Goal: Communication & Community: Answer question/provide support

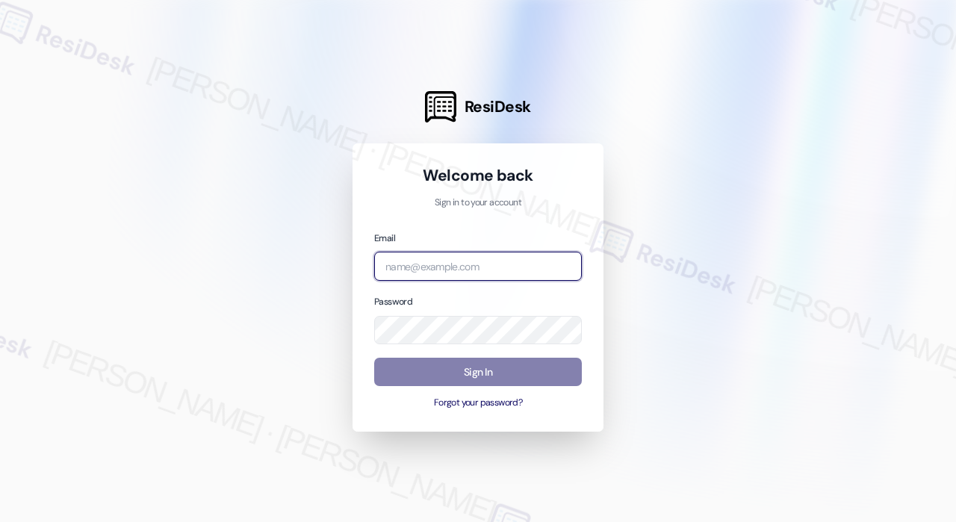
click at [454, 268] on input "email" at bounding box center [478, 266] width 208 height 29
type input "automated-surveys-kane_realty-[PERSON_NAME].roles@kane_[DOMAIN_NAME]"
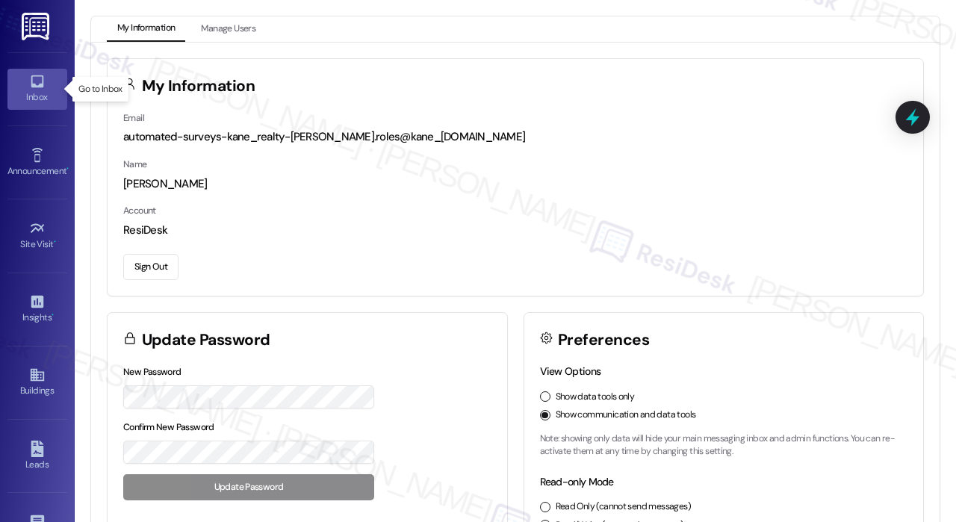
click at [42, 83] on icon at bounding box center [37, 81] width 16 height 16
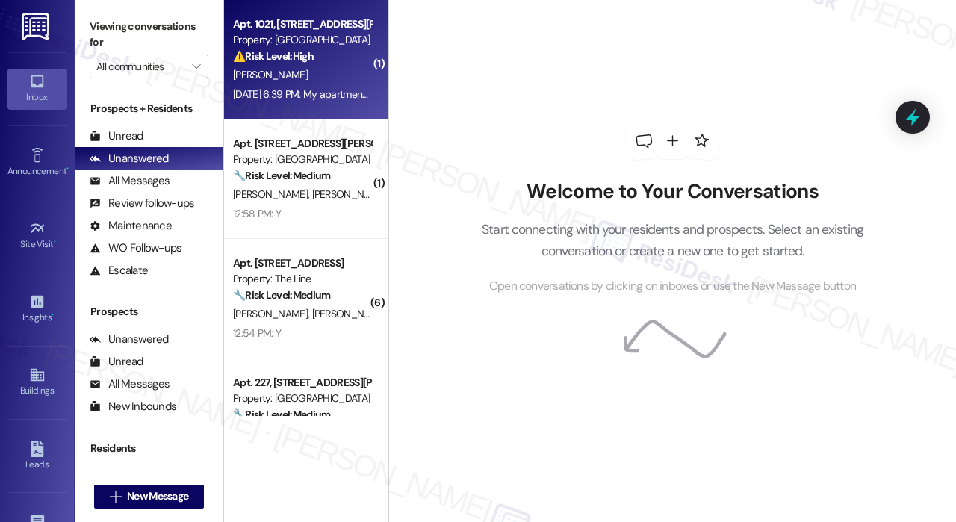
click at [308, 92] on div "[DATE] 6:39 PM: My apartment was not cleaned appropriately, my feet were black …" at bounding box center [622, 93] width 779 height 13
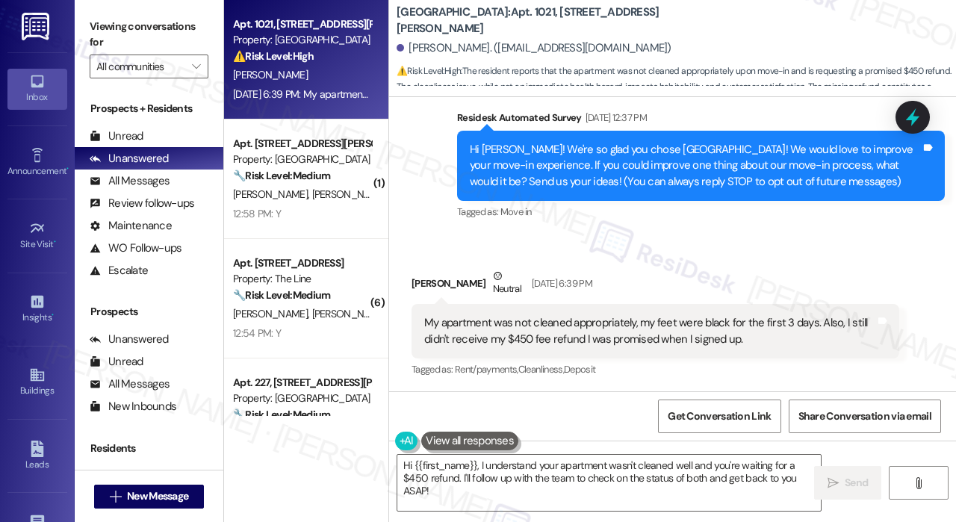
scroll to position [122, 0]
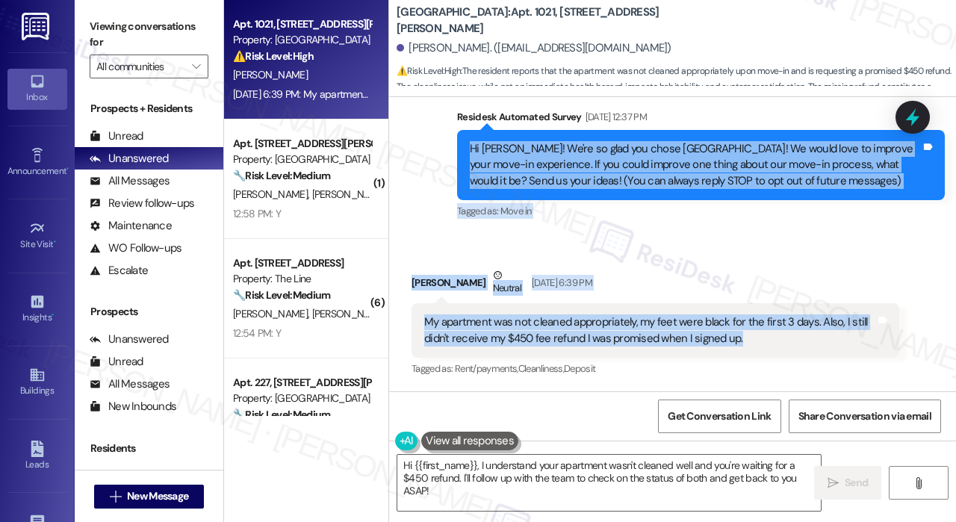
drag, startPoint x: 768, startPoint y: 341, endPoint x: 468, endPoint y: 146, distance: 358.1
click at [468, 146] on div "Lease started [DATE] 8:00 PM Survey, sent via SMS Residesk Automated Survey [DA…" at bounding box center [672, 244] width 567 height 294
copy div "Hi [PERSON_NAME]! We're so glad you chose [GEOGRAPHIC_DATA]! We would love to i…"
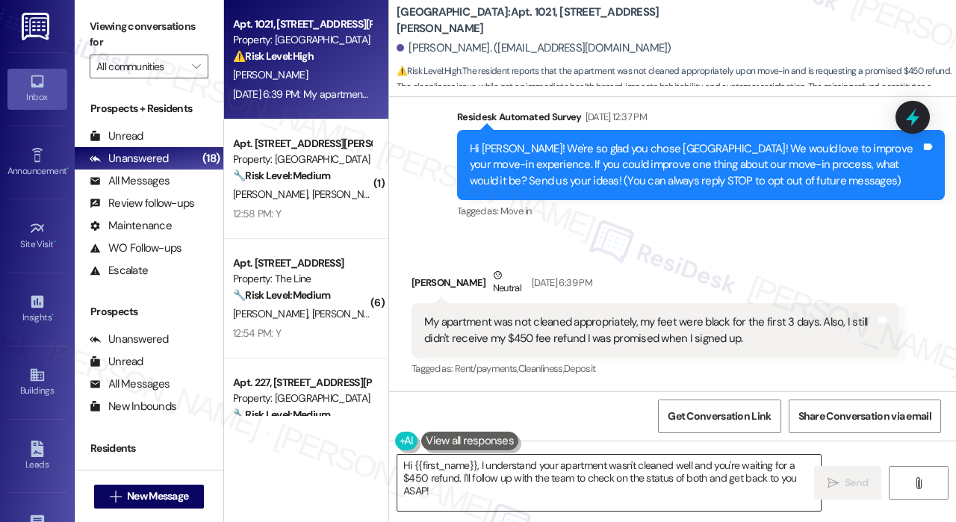
click at [537, 463] on textarea "Hi {{first_name}}, I understand your apartment wasn't cleaned well and you're w…" at bounding box center [610, 483] width 424 height 56
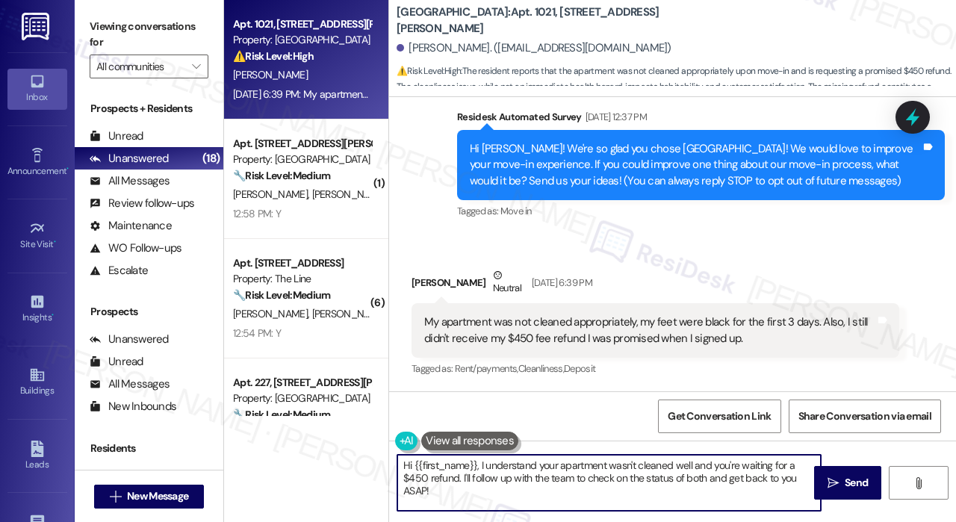
paste textarea "Thank you for reaching out. I’m sorry to hear your apartment wasn’t cleaned pro…"
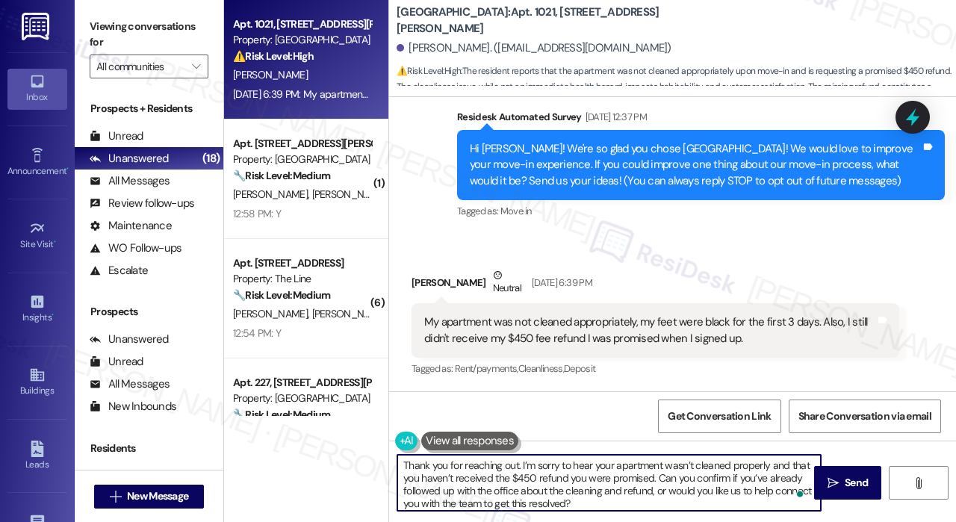
click at [517, 465] on textarea "Thank you for reaching out. I’m sorry to hear your apartment wasn’t cleaned pro…" at bounding box center [610, 483] width 424 height 56
type textarea "Thank you for reaching out, [PERSON_NAME]. I’m sorry to hear your apartment was…"
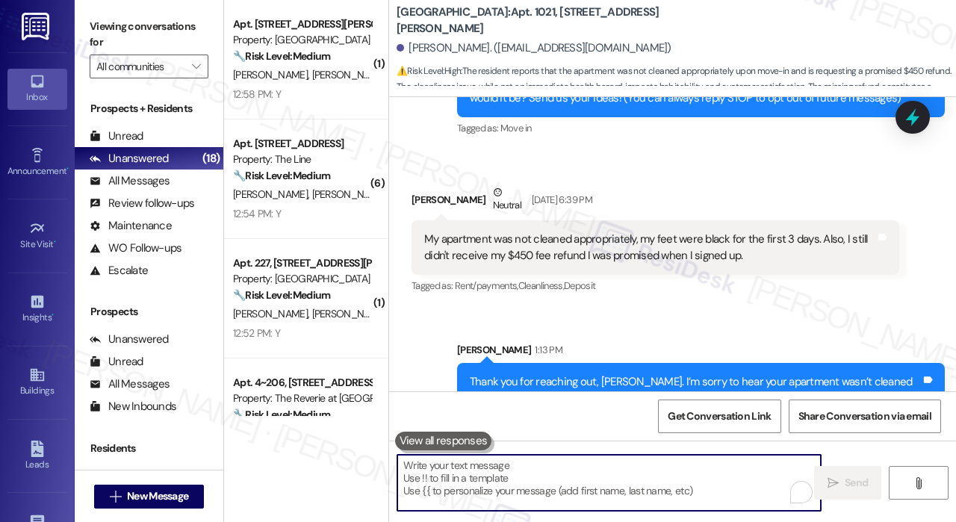
scroll to position [274, 0]
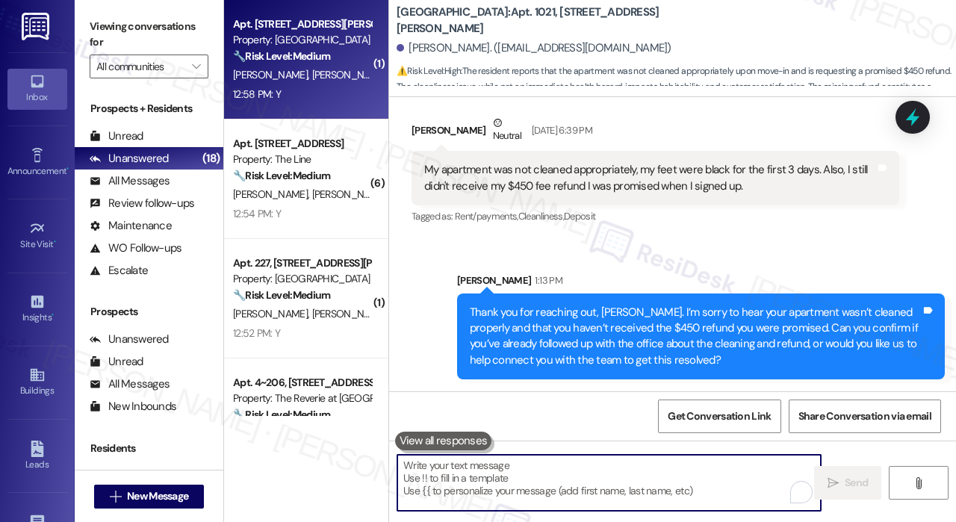
click at [335, 87] on div "12:58 PM: Y 12:58 PM: Y" at bounding box center [302, 94] width 141 height 19
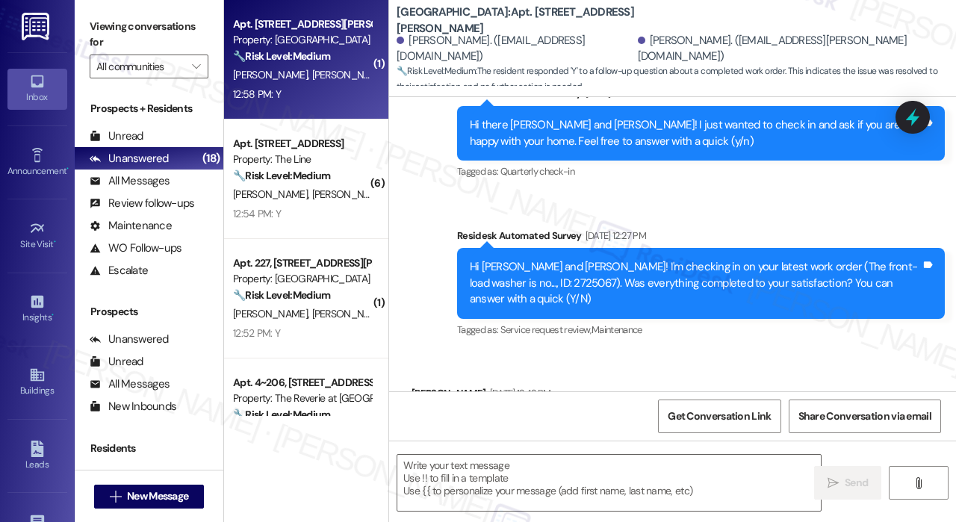
type textarea "Fetching suggested responses. Please feel free to read through the conversation…"
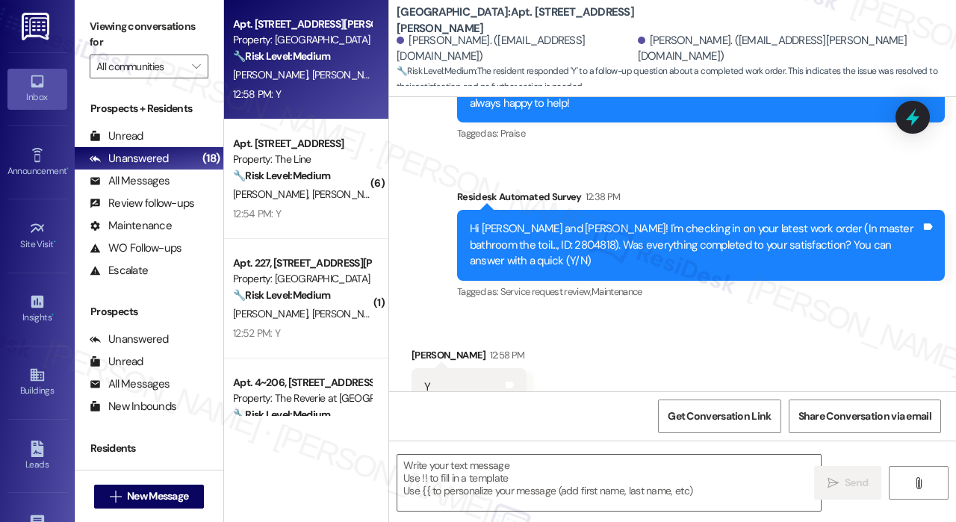
scroll to position [922, 0]
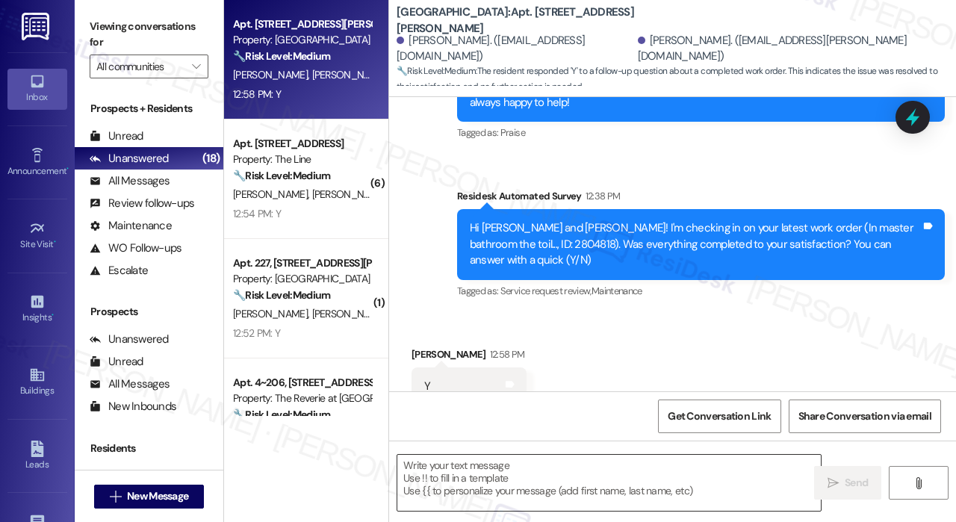
click at [569, 477] on textarea at bounding box center [610, 483] width 424 height 56
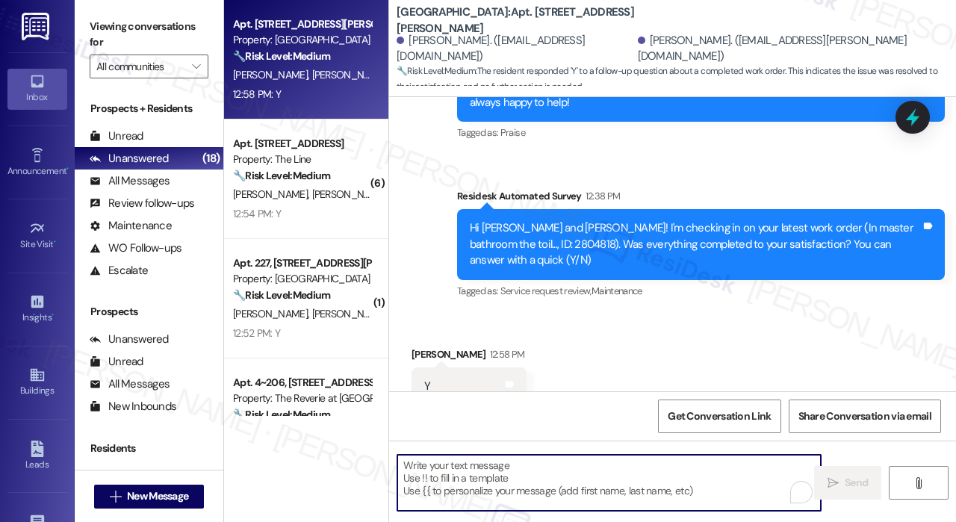
paste textarea "That’s wonderful to hear! We’re so glad that you’re satisfied with the recent w…"
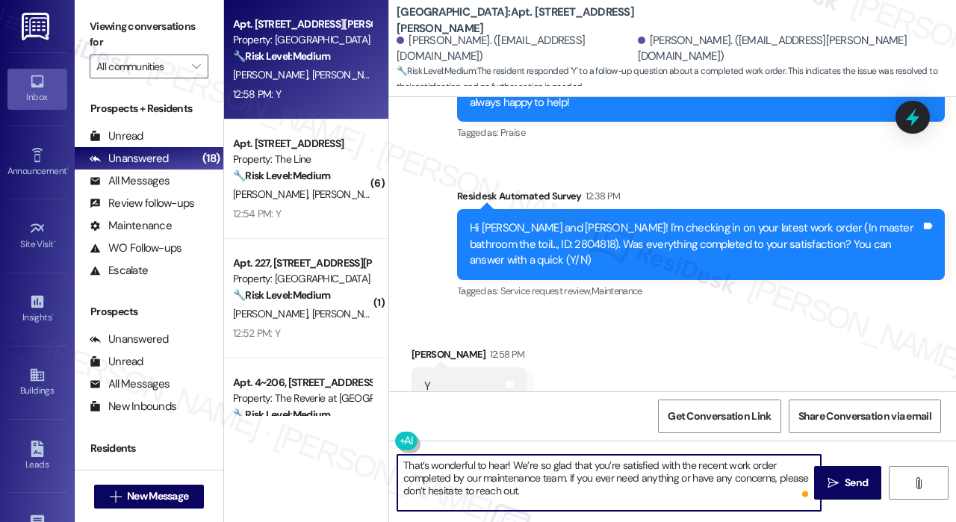
click at [506, 464] on textarea "That’s wonderful to hear! We’re so glad that you’re satisfied with the recent w…" at bounding box center [610, 483] width 424 height 56
type textarea "That’s wonderful to hear, [PERSON_NAME]! We’re so glad that you’re satisfied wi…"
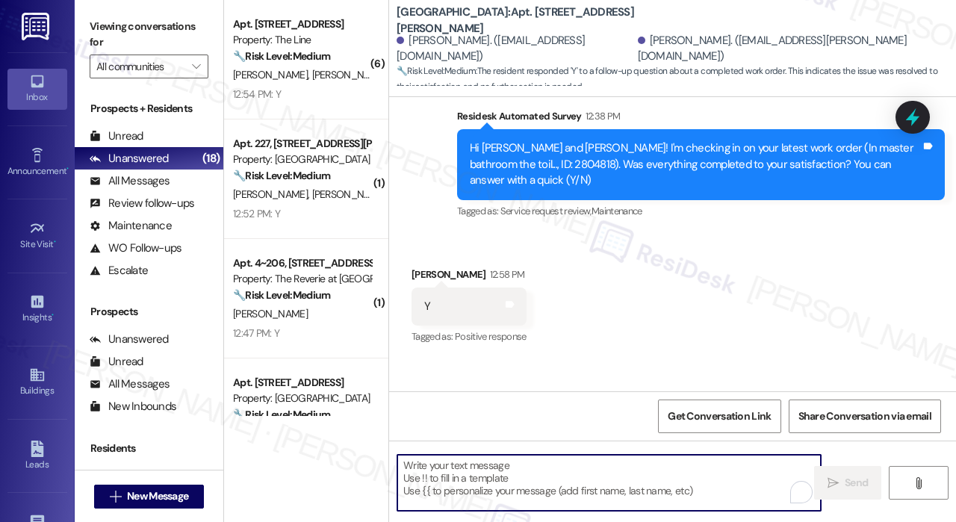
scroll to position [1058, 0]
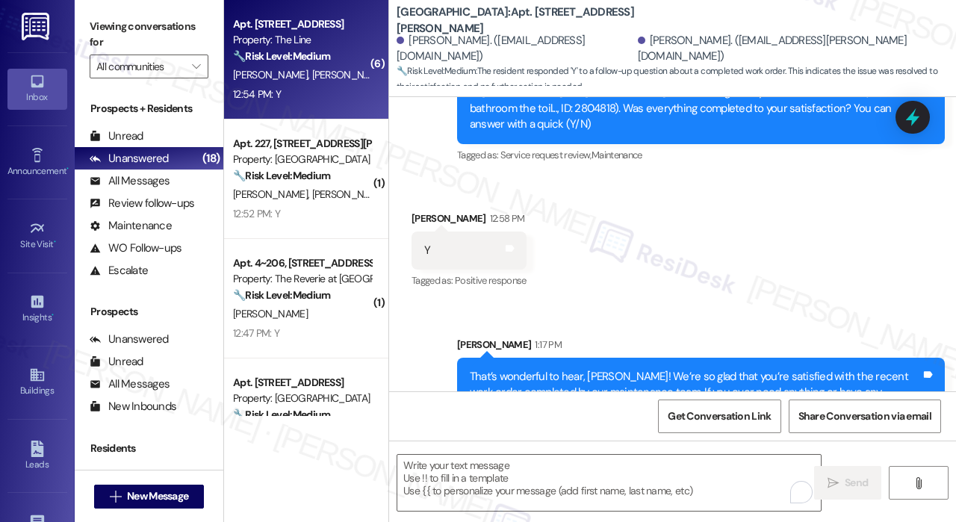
click at [308, 93] on div "12:54 PM: Y 12:54 PM: Y" at bounding box center [302, 94] width 141 height 19
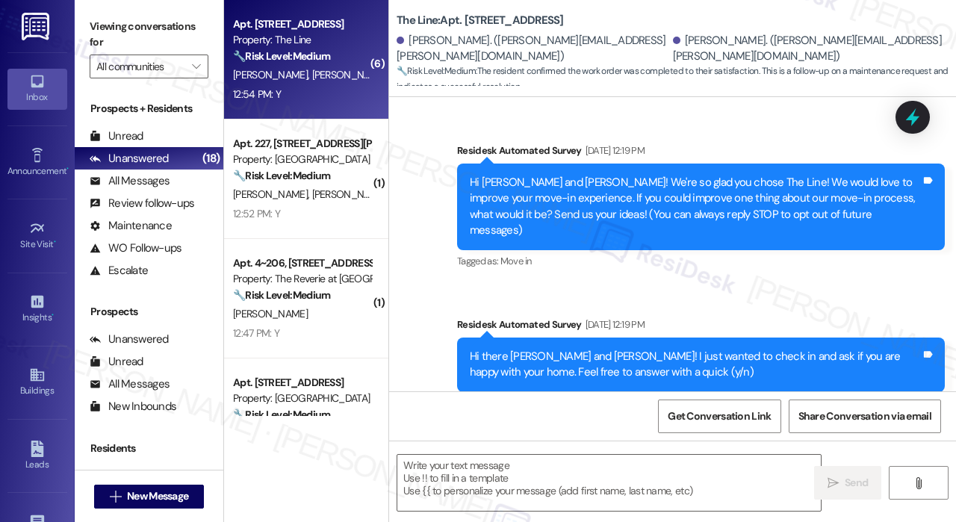
type textarea "Fetching suggested responses. Please feel free to read through the conversation…"
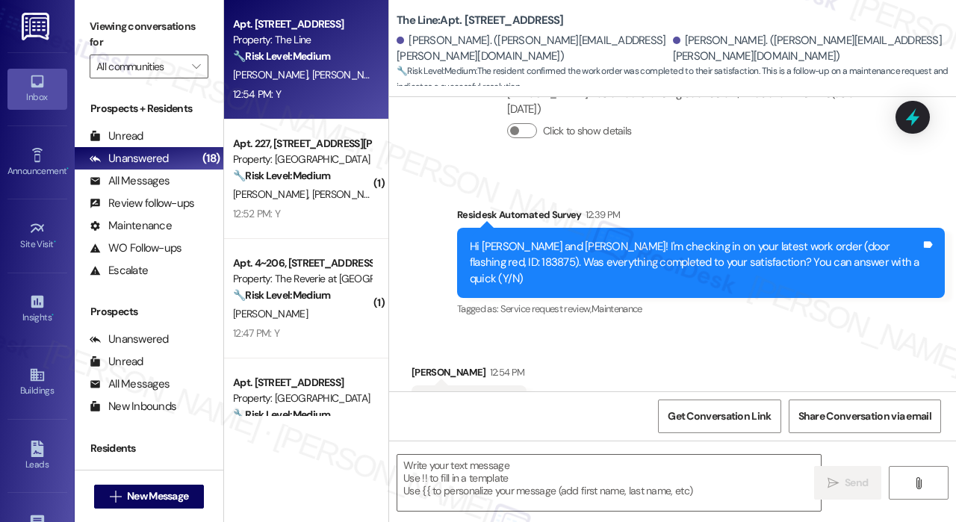
scroll to position [4974, 0]
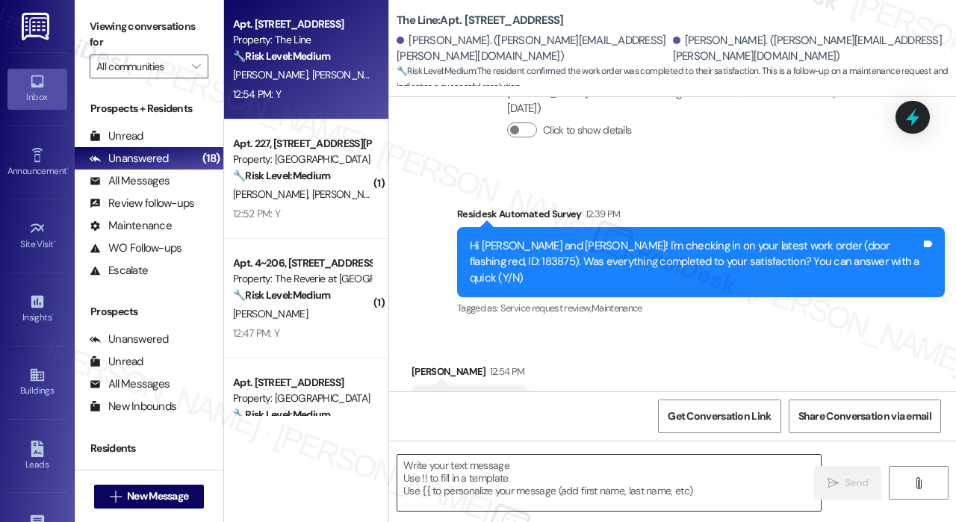
click at [562, 488] on textarea at bounding box center [610, 483] width 424 height 56
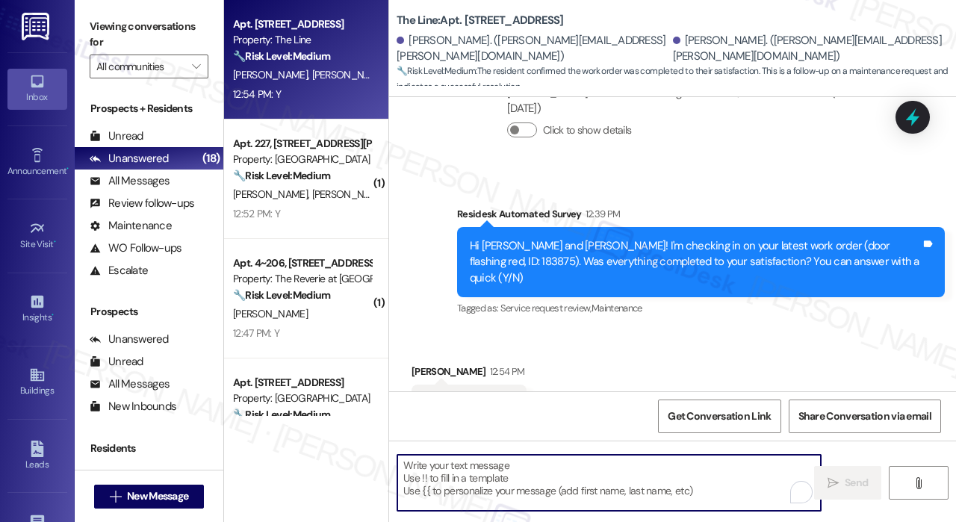
paste textarea "That’s wonderful to hear! We’re so glad that you’re satisfied with the recent w…"
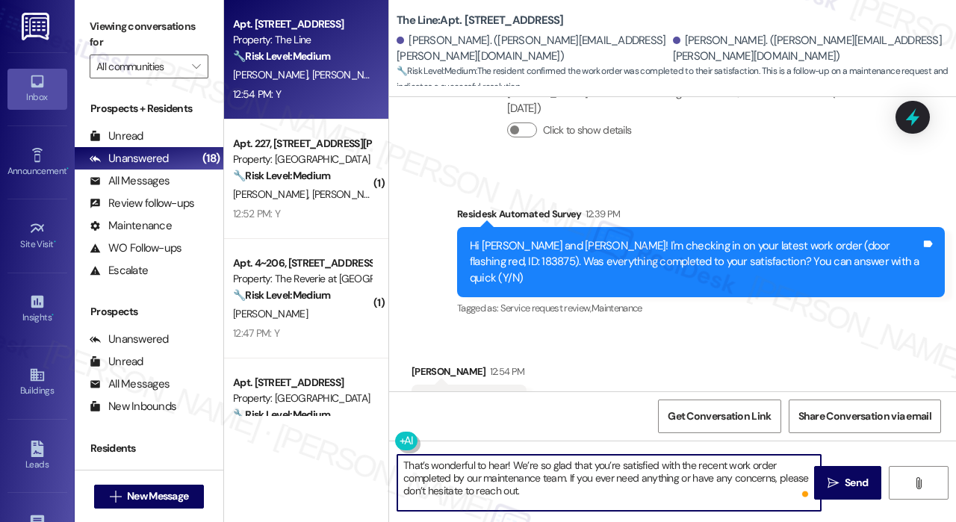
click at [507, 463] on textarea "That’s wonderful to hear! We’re so glad that you’re satisfied with the recent w…" at bounding box center [610, 483] width 424 height 56
type textarea "That’s wonderful to hear, [PERSON_NAME]! We’re so glad that you’re satisfied wi…"
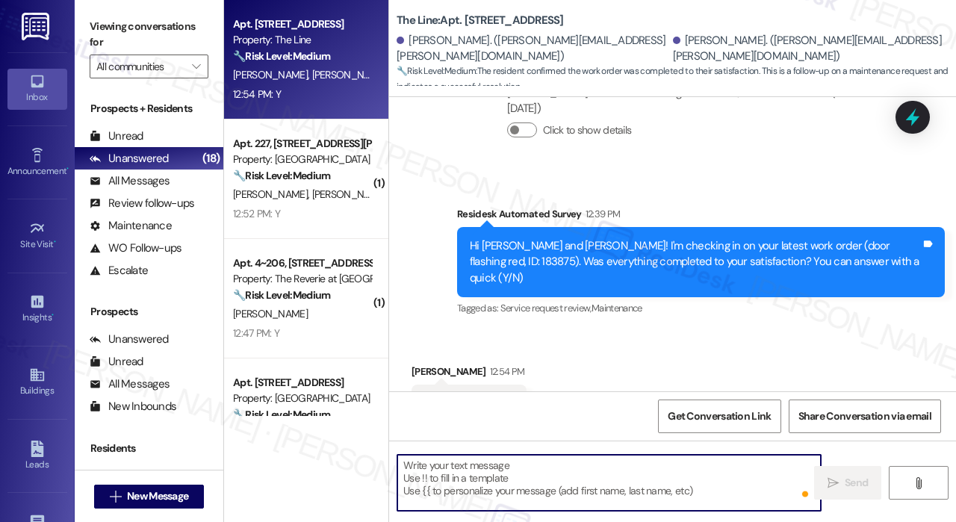
scroll to position [4974, 0]
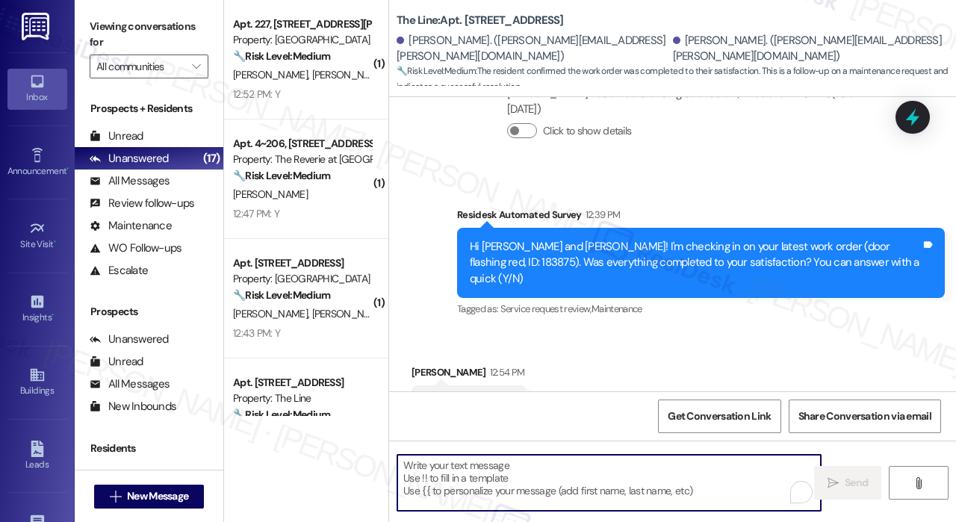
click at [580, 494] on textarea "To enrich screen reader interactions, please activate Accessibility in Grammarl…" at bounding box center [610, 483] width 424 height 56
paste textarea "That’s wonderful to hear! We’re so glad that you’re satisfied with the recent w…"
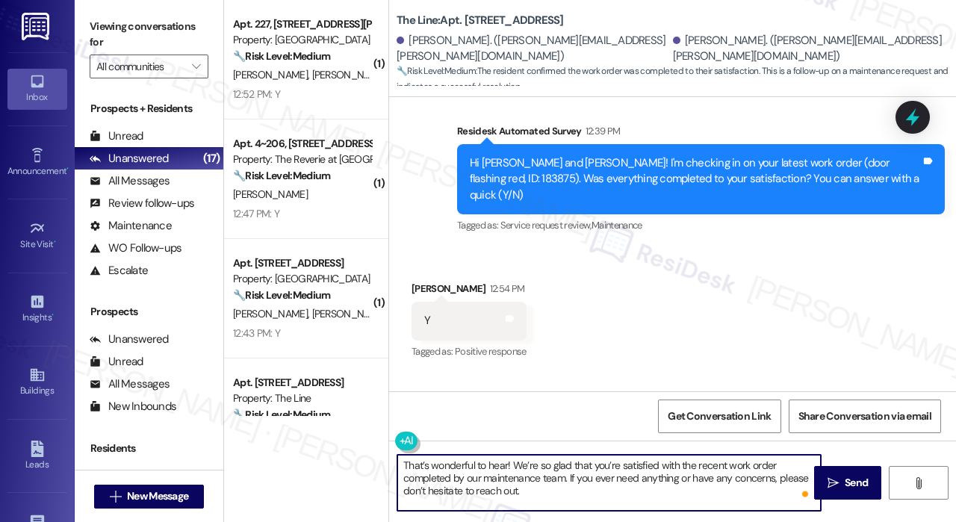
scroll to position [5111, 0]
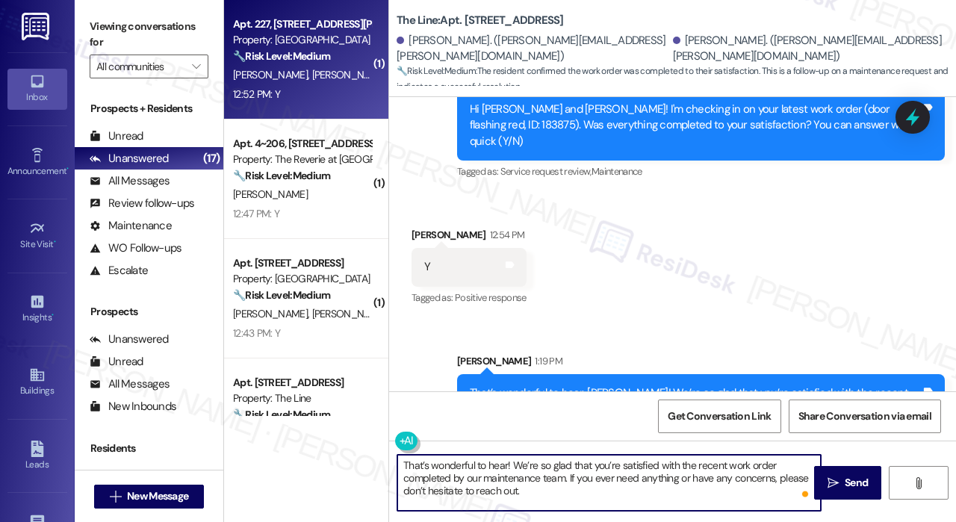
type textarea "That’s wonderful to hear! We’re so glad that you’re satisfied with the recent w…"
click at [343, 107] on div "Apt. 227, [STREET_ADDRESS][PERSON_NAME] Property: Terrazzo Durham 🔧 Risk Level:…" at bounding box center [306, 60] width 164 height 120
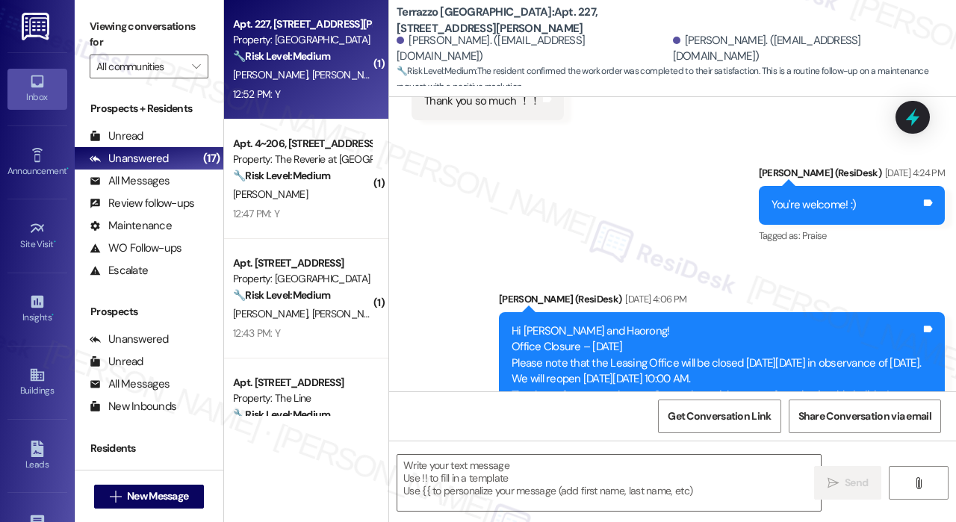
type textarea "Fetching suggested responses. Please feel free to read through the conversation…"
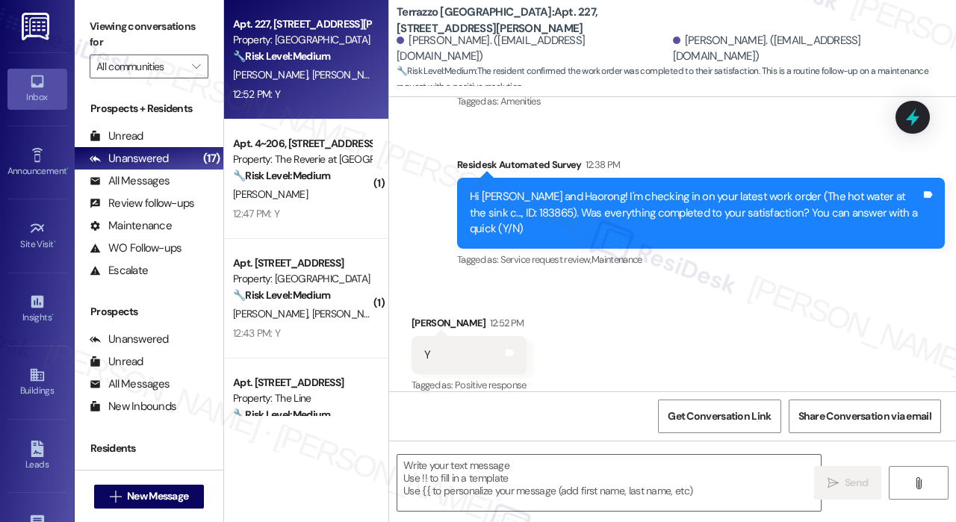
scroll to position [1832, 0]
click at [571, 460] on textarea at bounding box center [610, 483] width 424 height 56
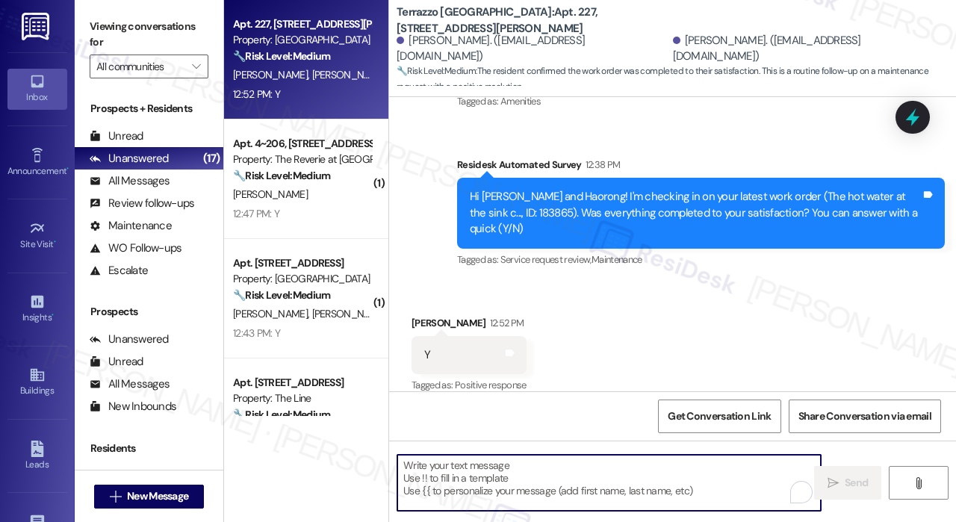
paste textarea "That’s wonderful to hear! We’re so glad that you’re satisfied with the recent w…"
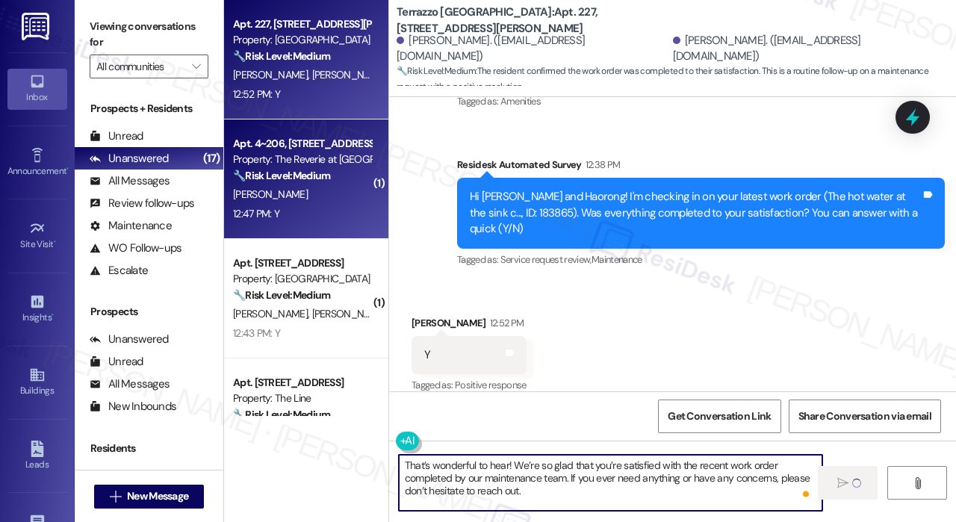
type textarea "That’s wonderful to hear! We’re so glad that you’re satisfied with the recent w…"
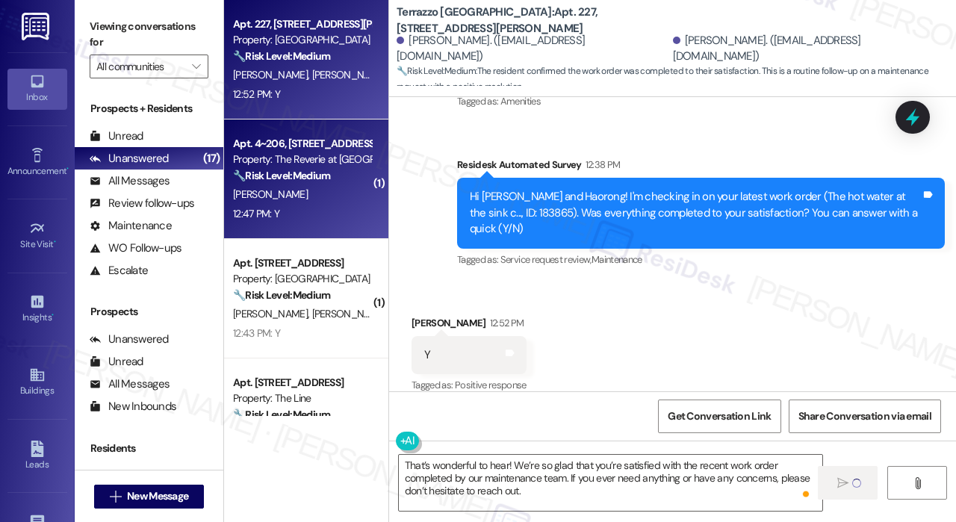
click at [318, 186] on div "[PERSON_NAME]" at bounding box center [302, 194] width 141 height 19
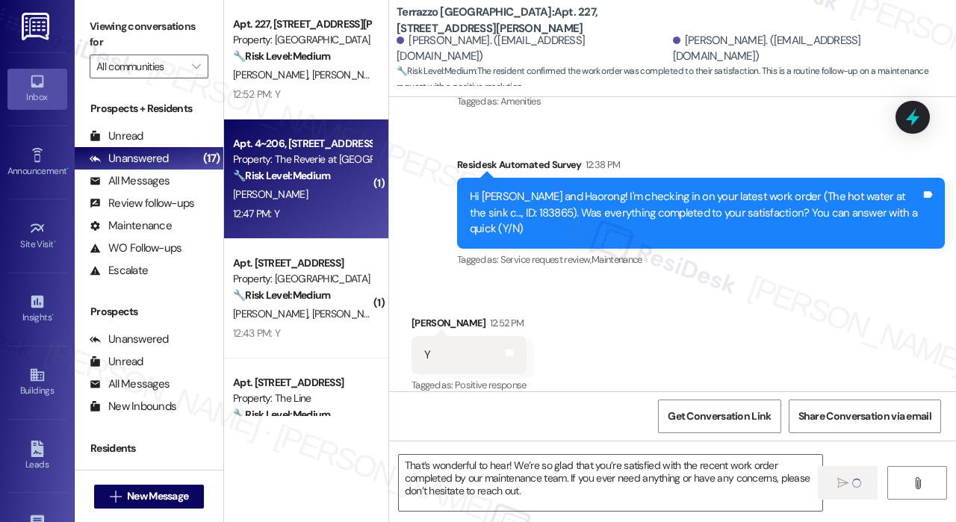
type textarea "Fetching suggested responses. Please feel free to read through the conversation…"
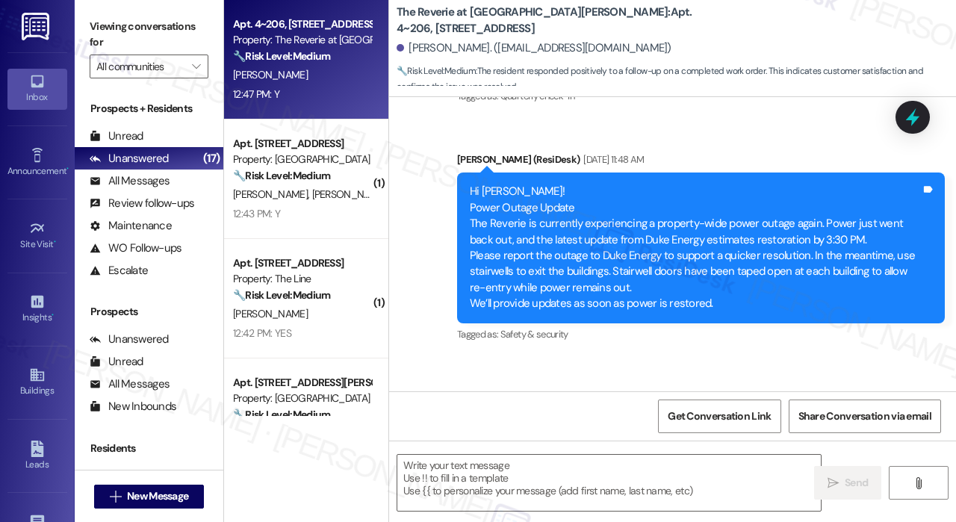
scroll to position [4146, 0]
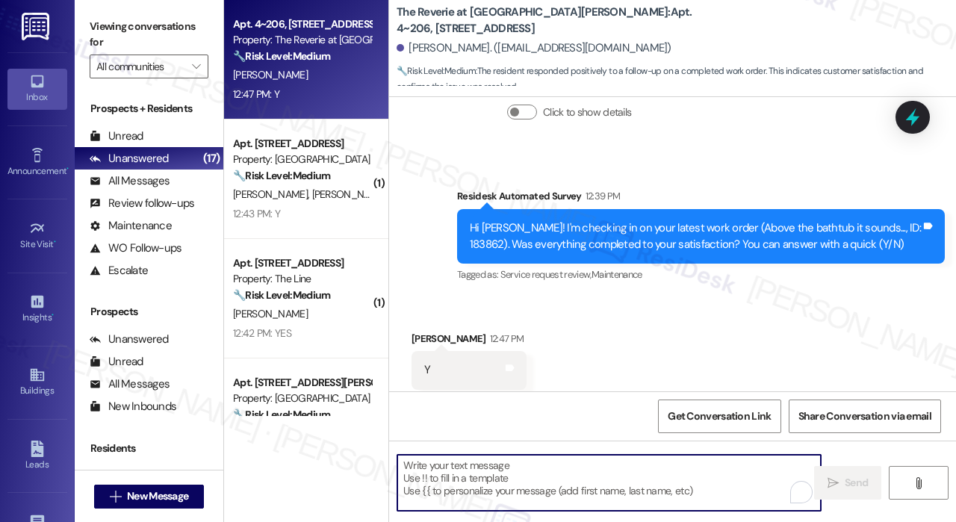
click at [501, 487] on textarea "To enrich screen reader interactions, please activate Accessibility in Grammarl…" at bounding box center [610, 483] width 424 height 56
paste textarea "That’s wonderful to hear! We’re so glad that you’re satisfied with the recent w…"
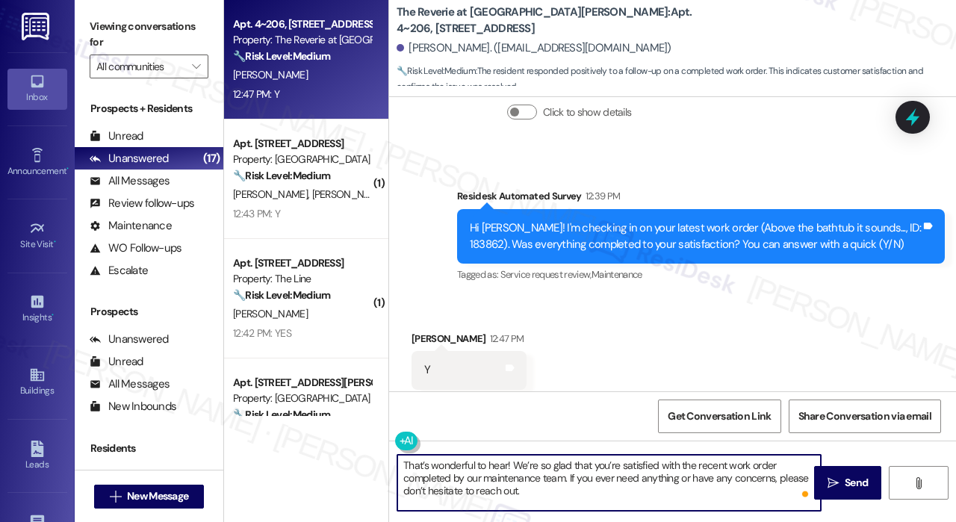
click at [508, 469] on textarea "That’s wonderful to hear! We’re so glad that you’re satisfied with the recent w…" at bounding box center [610, 483] width 424 height 56
type textarea "That’s wonderful to hear, [PERSON_NAME]! We’re so glad that you’re satisfied wi…"
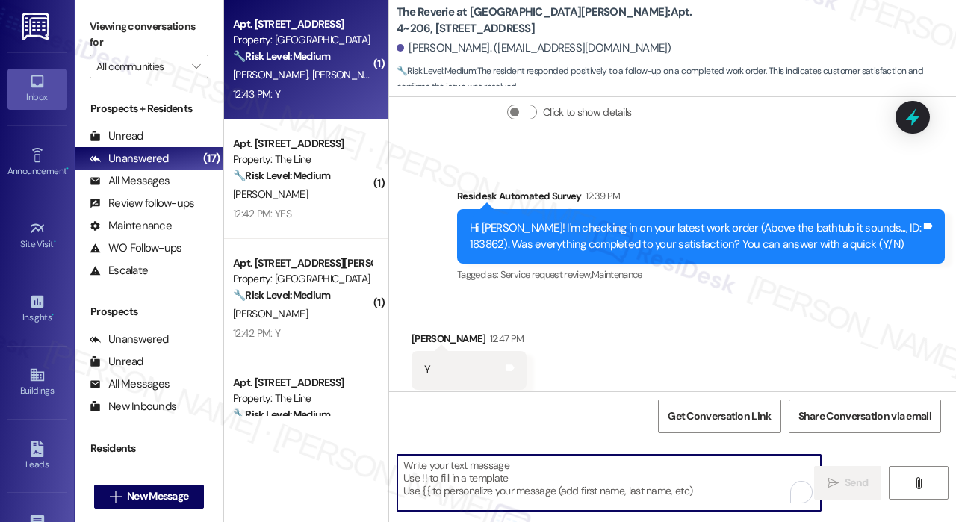
click at [326, 102] on div "12:43 PM: Y 12:43 PM: Y" at bounding box center [302, 94] width 141 height 19
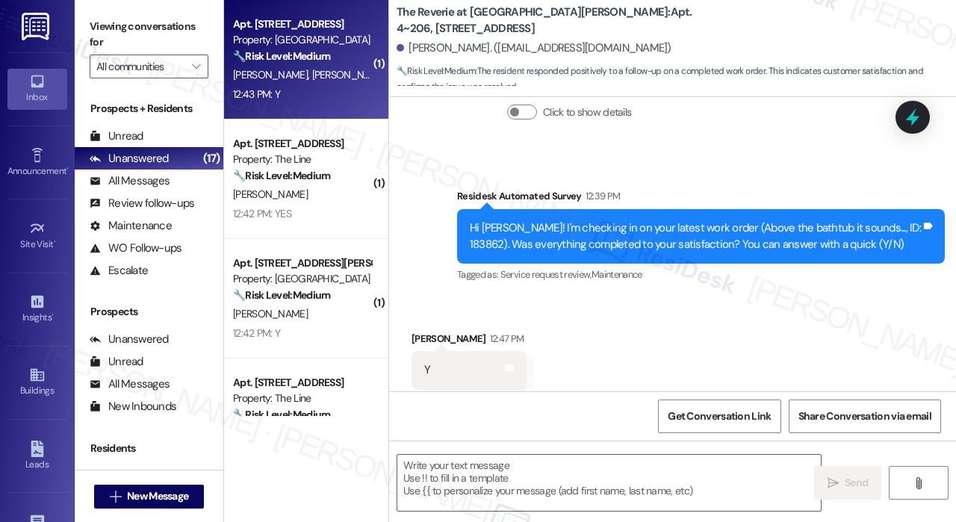
type textarea "Fetching suggested responses. Please feel free to read through the conversation…"
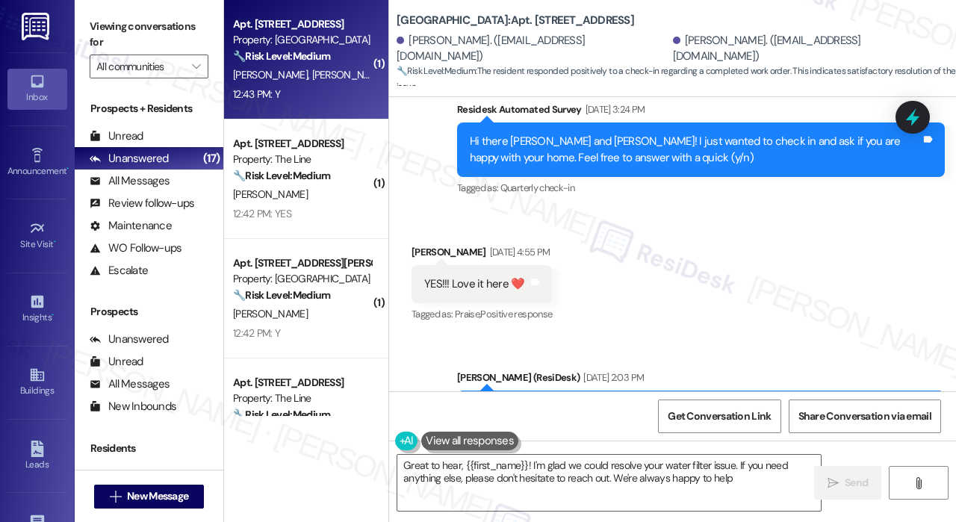
type textarea "Great to hear, {{first_name}}! I'm glad we could resolve your water filter issu…"
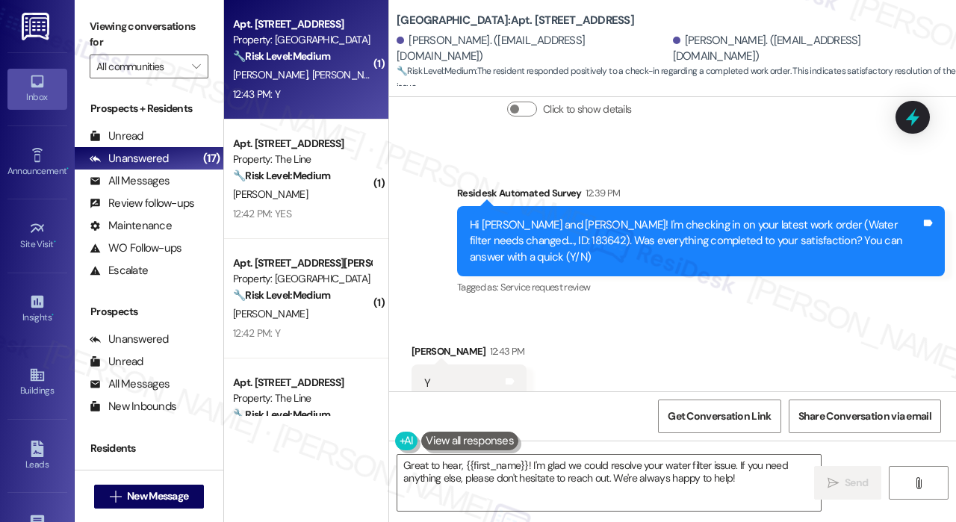
scroll to position [8043, 0]
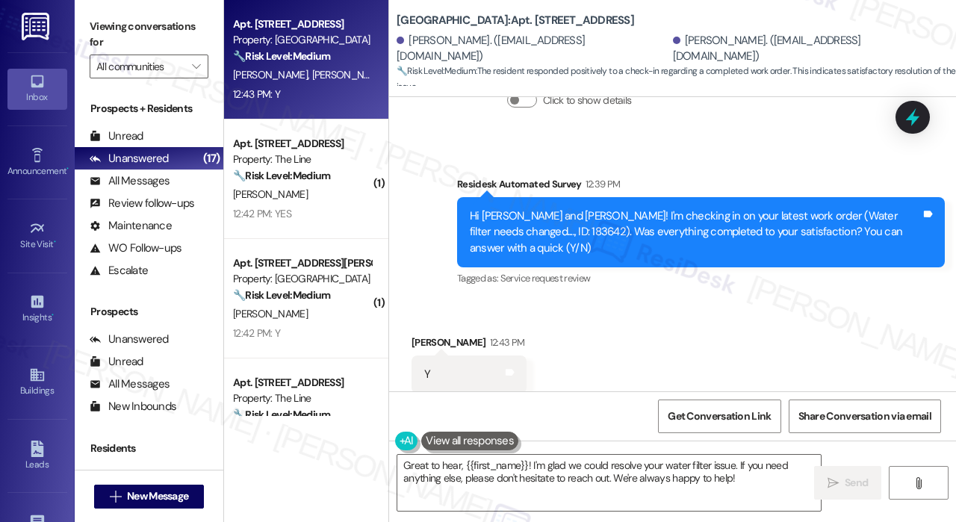
click at [774, 354] on div "Received via SMS [PERSON_NAME] 12:43 PM Y Tags and notes Tagged as: Positive re…" at bounding box center [672, 364] width 567 height 126
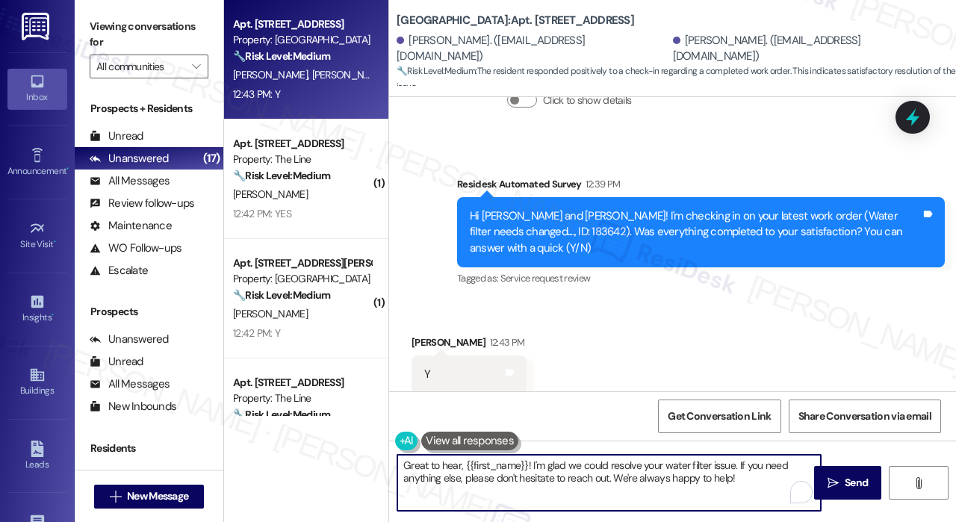
click at [636, 461] on textarea "Great to hear, {{first_name}}! I'm glad we could resolve your water filter issu…" at bounding box center [610, 483] width 424 height 56
click at [652, 478] on textarea "Great to hear, {{first_name}}! I'm glad we could resolve your water filter issu…" at bounding box center [610, 483] width 424 height 56
click at [703, 474] on textarea "Great to hear, {{first_name}}! I'm glad we could resolve your water filter issu…" at bounding box center [610, 483] width 424 height 56
click at [850, 476] on span "Send" at bounding box center [856, 483] width 23 height 16
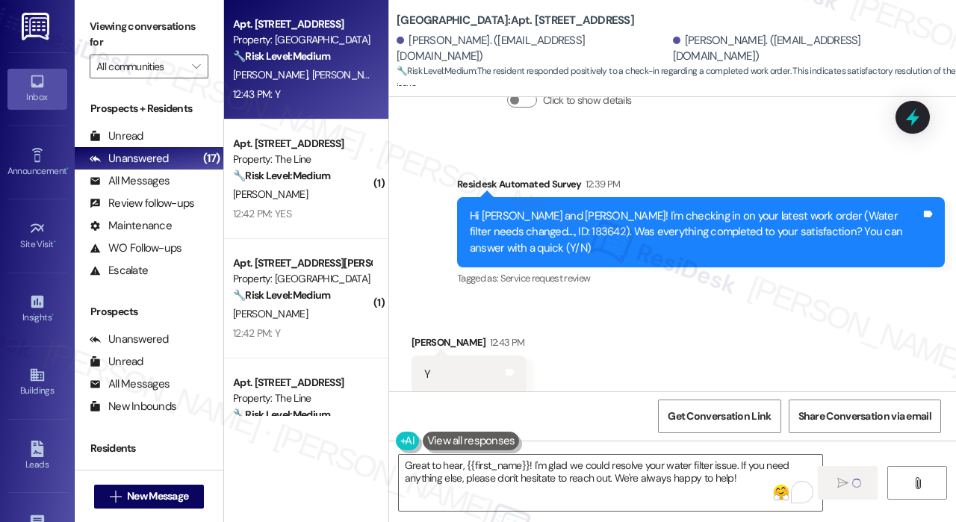
click at [783, 334] on div "Received via SMS [PERSON_NAME] 12:43 PM Y Tags and notes Tagged as: Positive re…" at bounding box center [672, 364] width 567 height 126
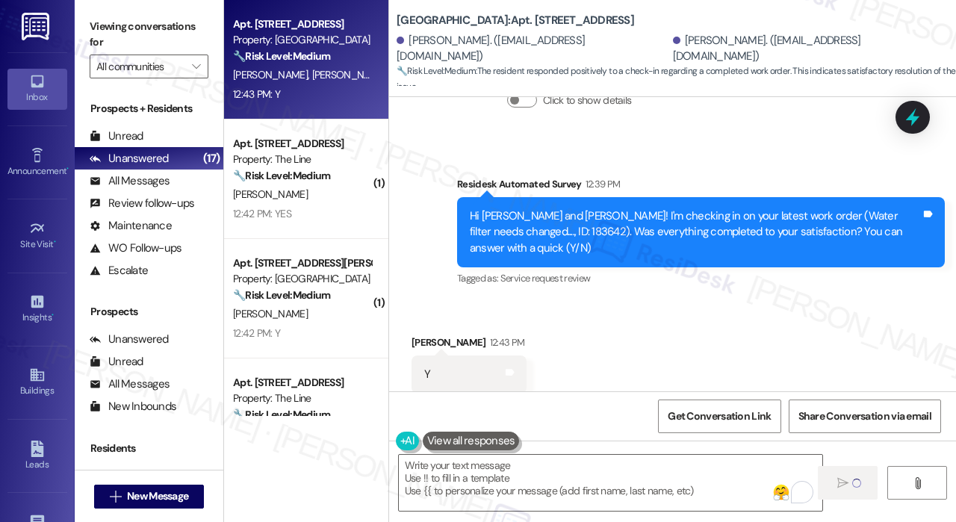
type textarea "Fetching suggested responses. Please feel free to read through the conversation…"
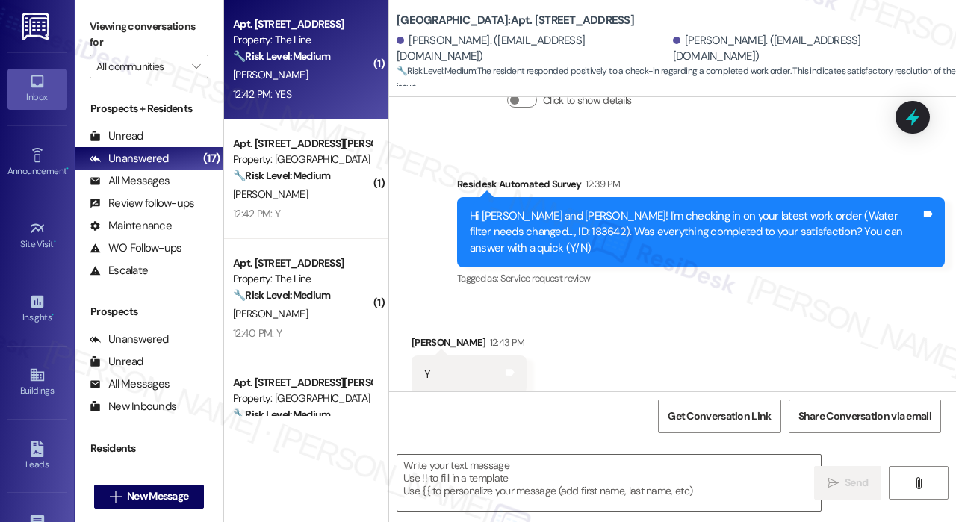
click at [332, 71] on div "[PERSON_NAME]" at bounding box center [302, 75] width 141 height 19
type textarea "Fetching suggested responses. Please feel free to read through the conversation…"
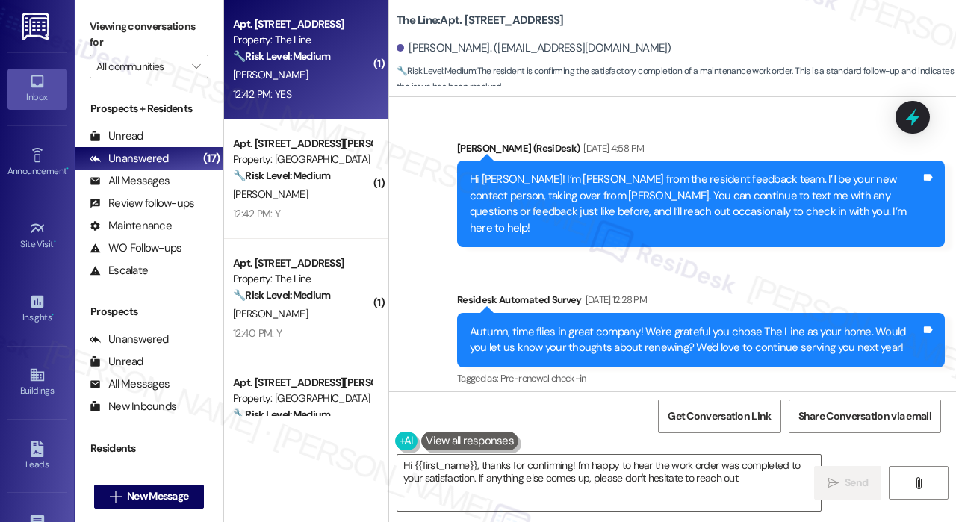
type textarea "Hi {{first_name}}, thanks for confirming! I'm happy to hear the work order was …"
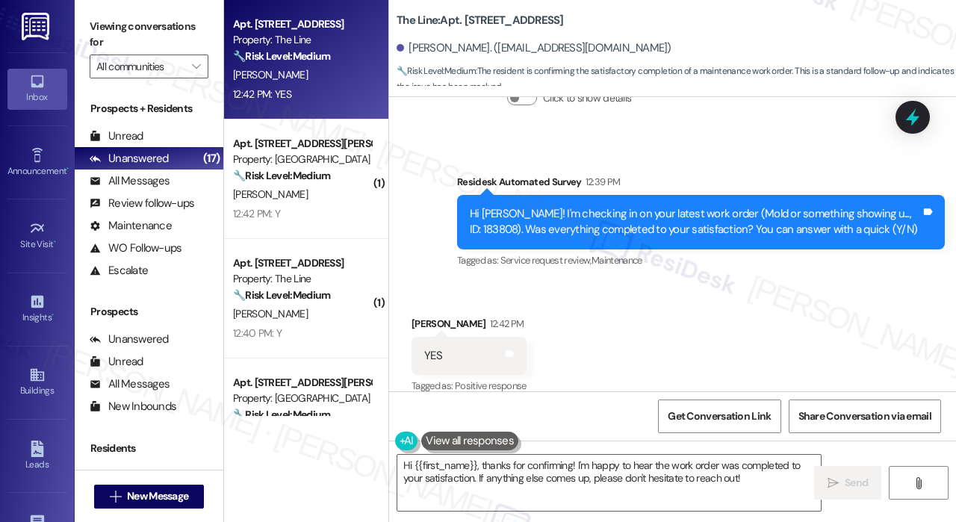
scroll to position [3390, 0]
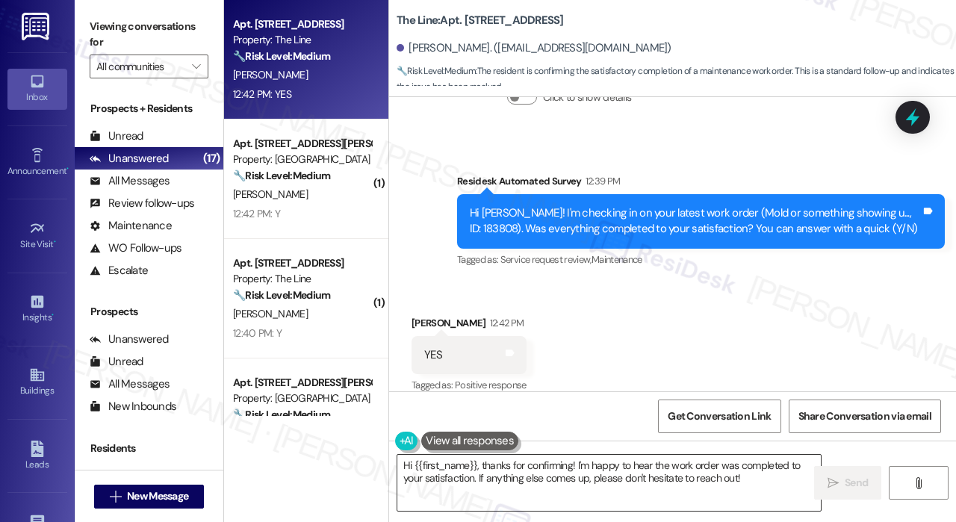
click at [585, 475] on textarea "Hi {{first_name}}, thanks for confirming! I'm happy to hear the work order was …" at bounding box center [610, 483] width 424 height 56
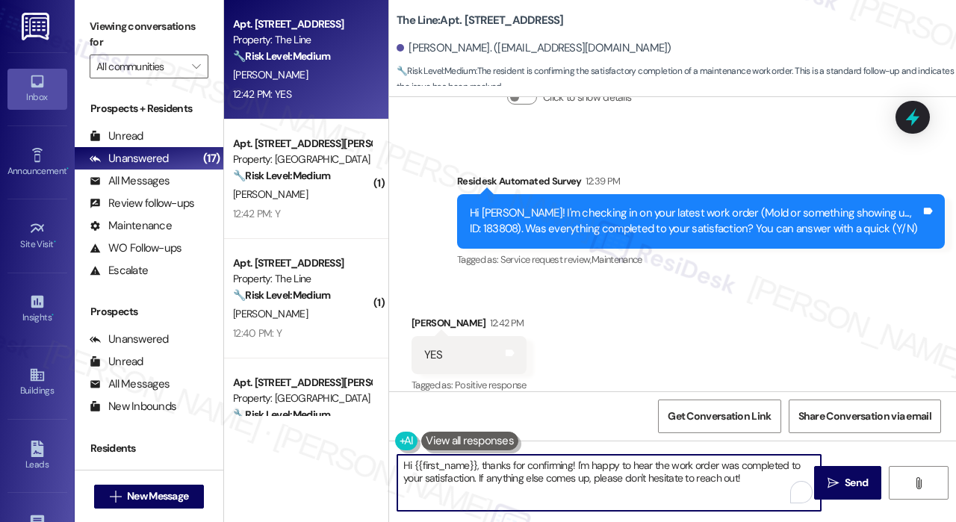
click at [595, 474] on textarea "Hi {{first_name}}, thanks for confirming! I'm happy to hear the work order was …" at bounding box center [610, 483] width 424 height 56
click at [653, 474] on textarea "Hi {{first_name}}, thanks for confirming! I'm happy to hear the work order was …" at bounding box center [610, 483] width 424 height 56
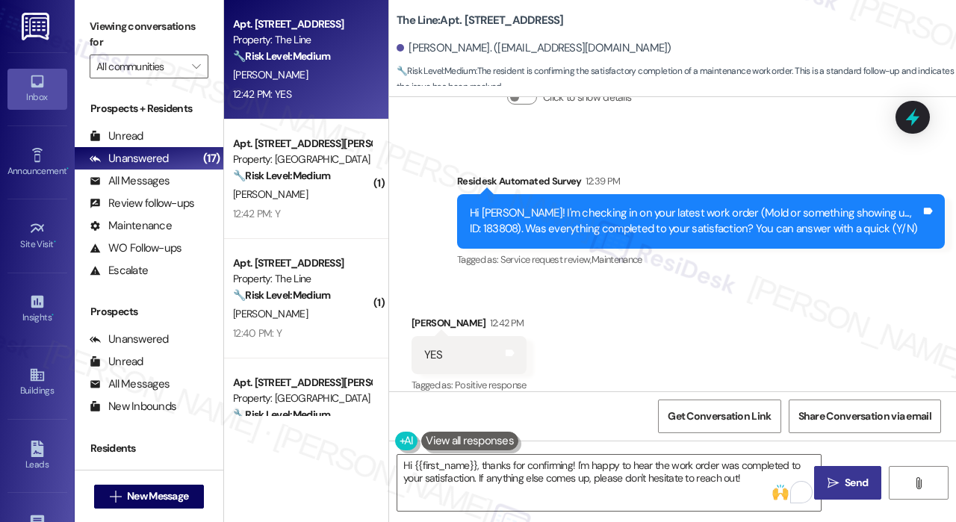
click at [851, 482] on span "Send" at bounding box center [856, 483] width 23 height 16
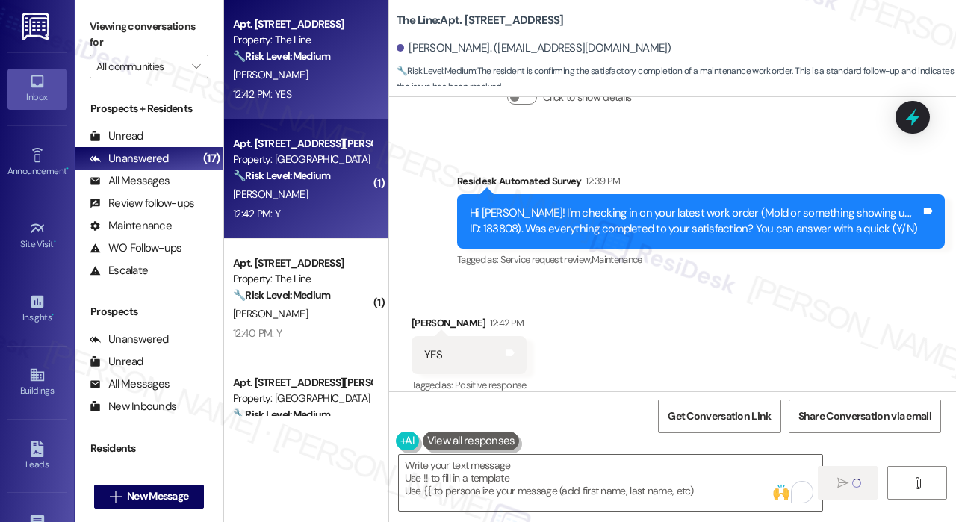
type textarea "Fetching suggested responses. Please feel free to read through the conversation…"
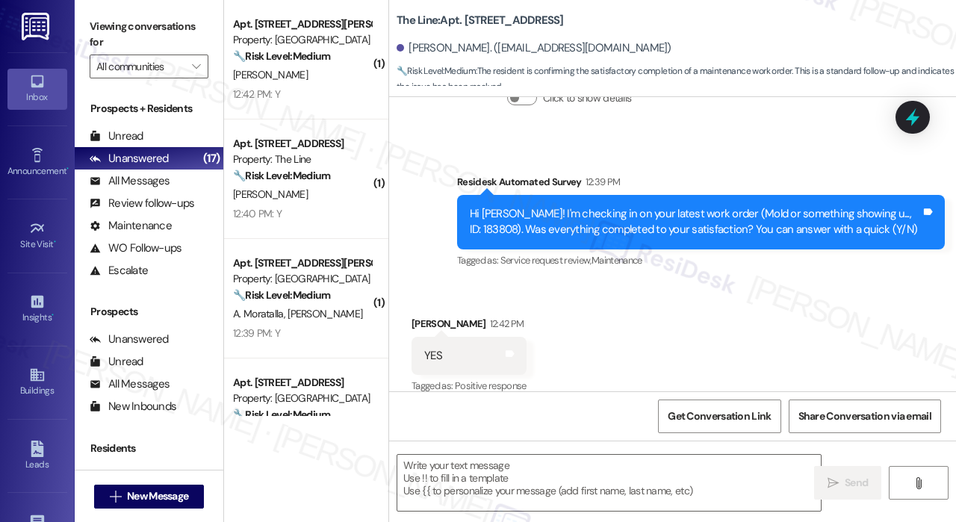
scroll to position [3510, 0]
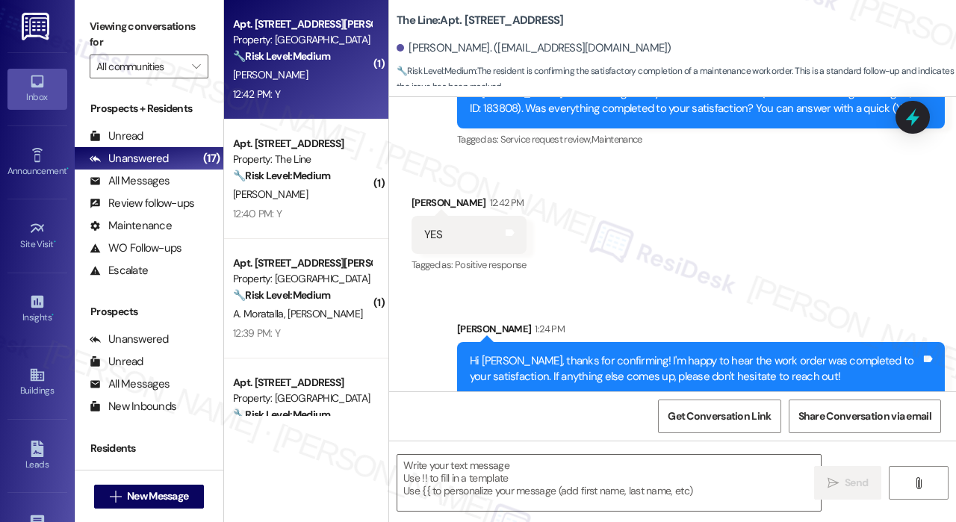
click at [333, 105] on div "Apt. [STREET_ADDRESS][PERSON_NAME] Property: [GEOGRAPHIC_DATA] 🔧 Risk Level: Me…" at bounding box center [306, 60] width 164 height 120
type textarea "Fetching suggested responses. Please feel free to read through the conversation…"
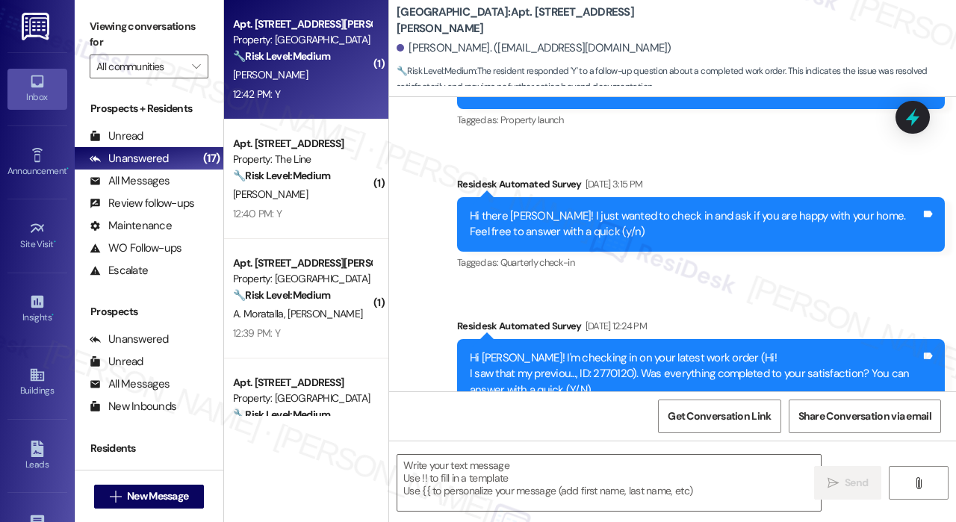
type textarea "Fetching suggested responses. Please feel free to read through the conversation…"
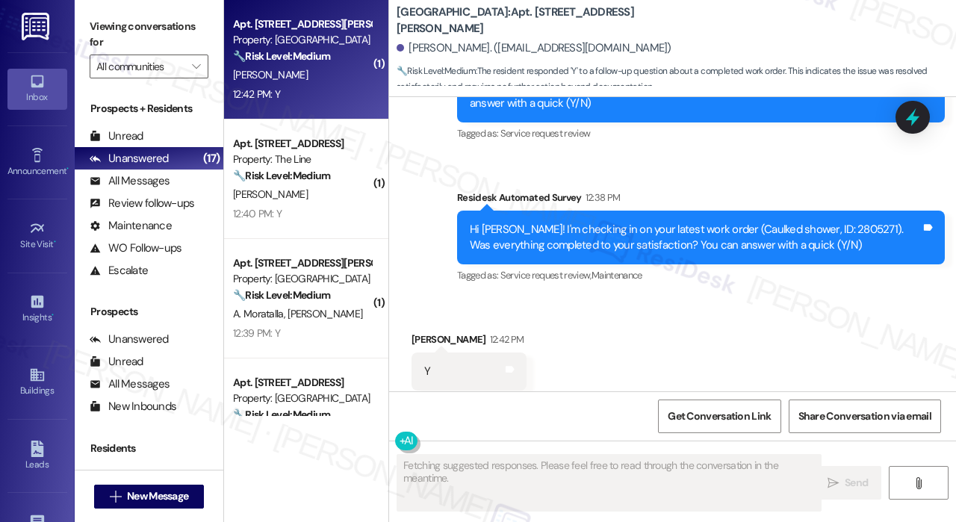
scroll to position [804, 0]
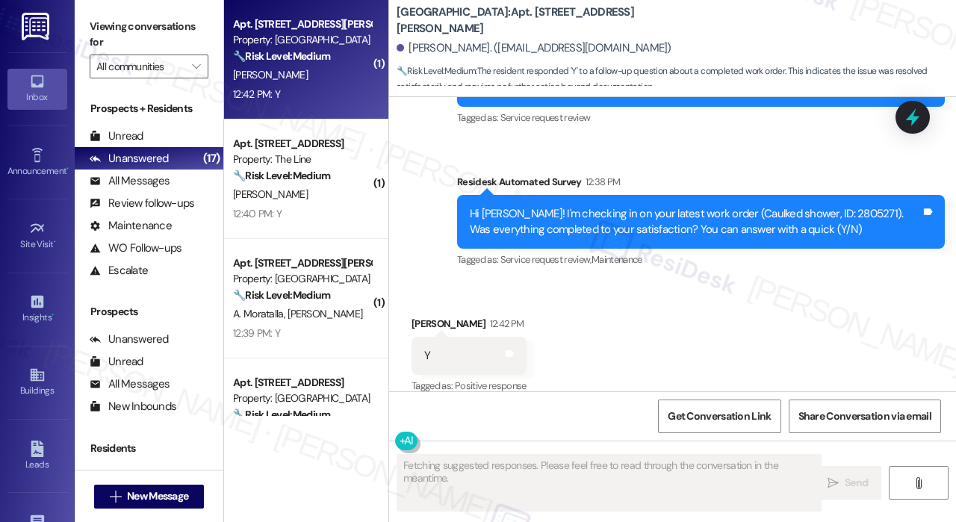
click at [729, 336] on div "Received via SMS [PERSON_NAME] 12:42 PM Y Tags and notes Tagged as: Positive re…" at bounding box center [672, 345] width 567 height 126
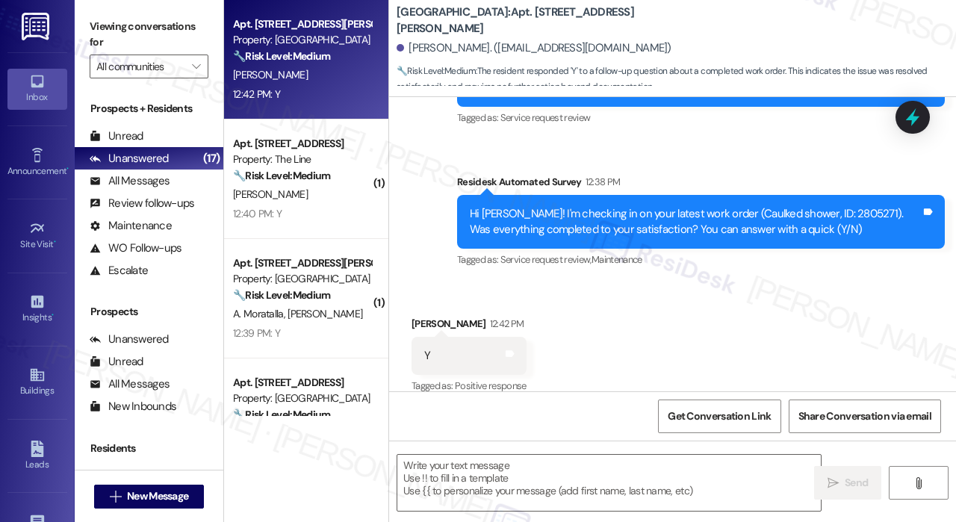
scroll to position [805, 0]
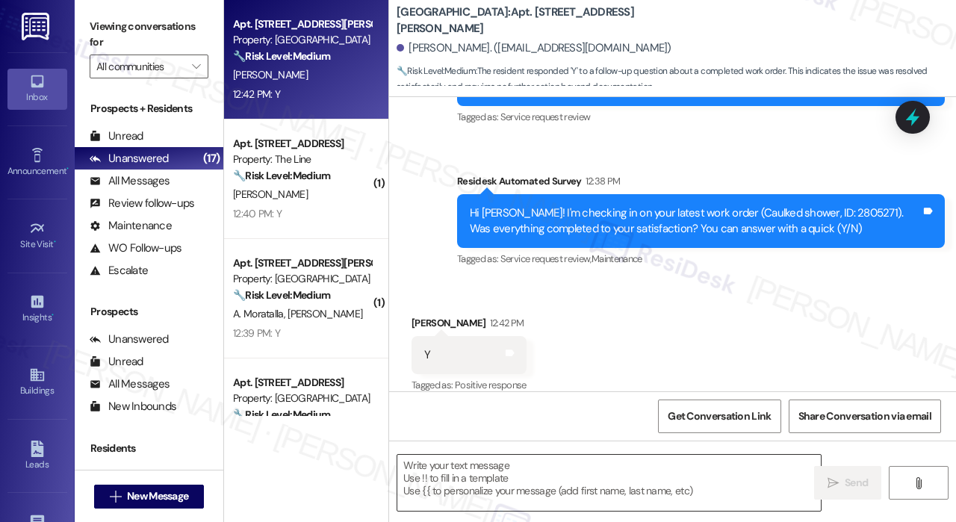
click at [516, 483] on textarea at bounding box center [610, 483] width 424 height 56
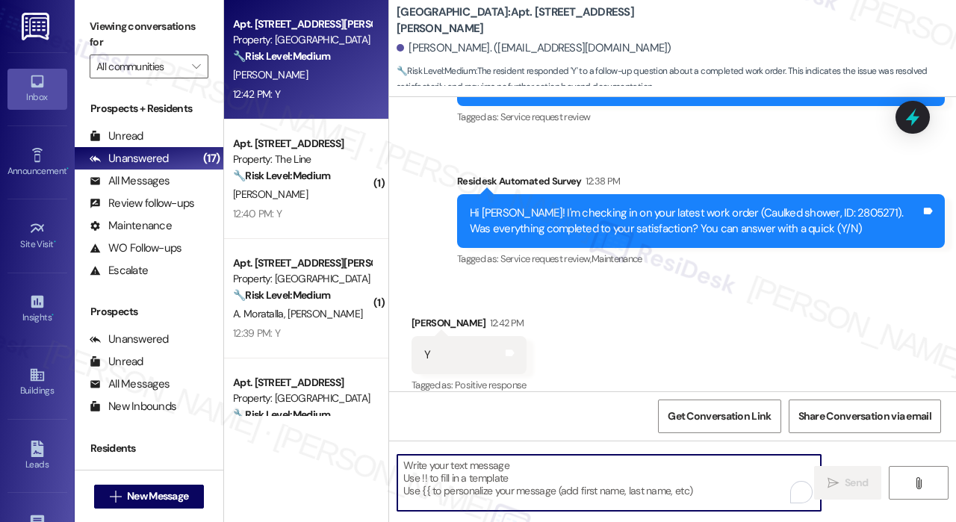
paste textarea "That’s wonderful to hear! We’re so glad that you’re satisfied with the recent w…"
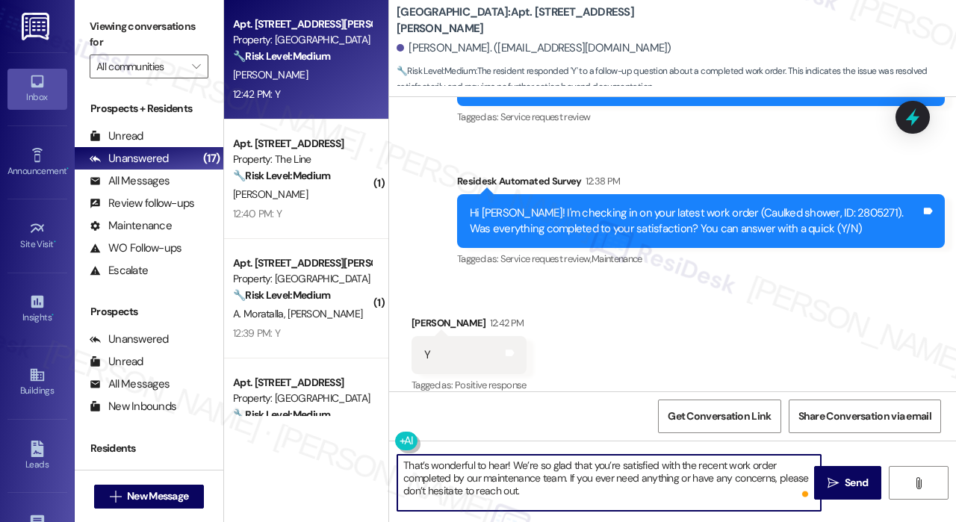
click at [507, 469] on textarea "That’s wonderful to hear! We’re so glad that you’re satisfied with the recent w…" at bounding box center [610, 483] width 424 height 56
type textarea "That’s wonderful to hear, [PERSON_NAME]! We’re so glad that you’re satisfied wi…"
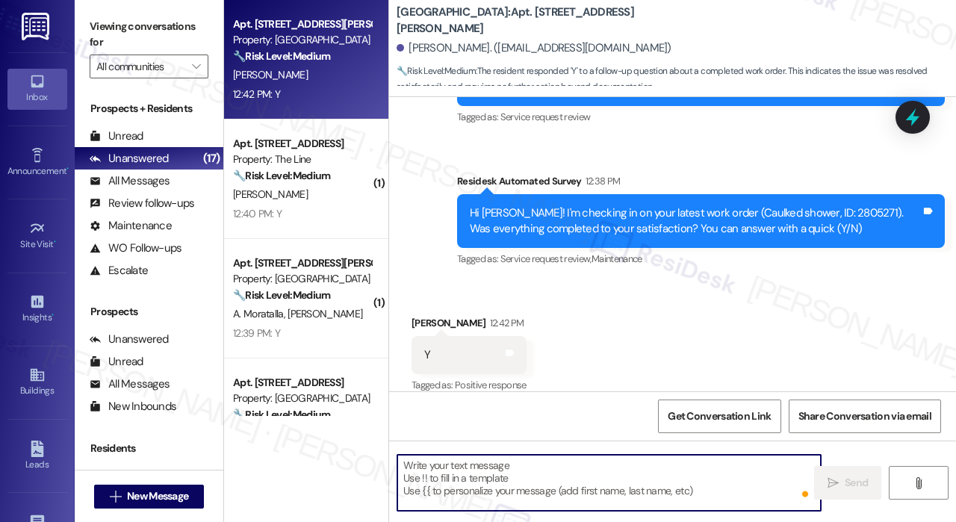
scroll to position [804, 0]
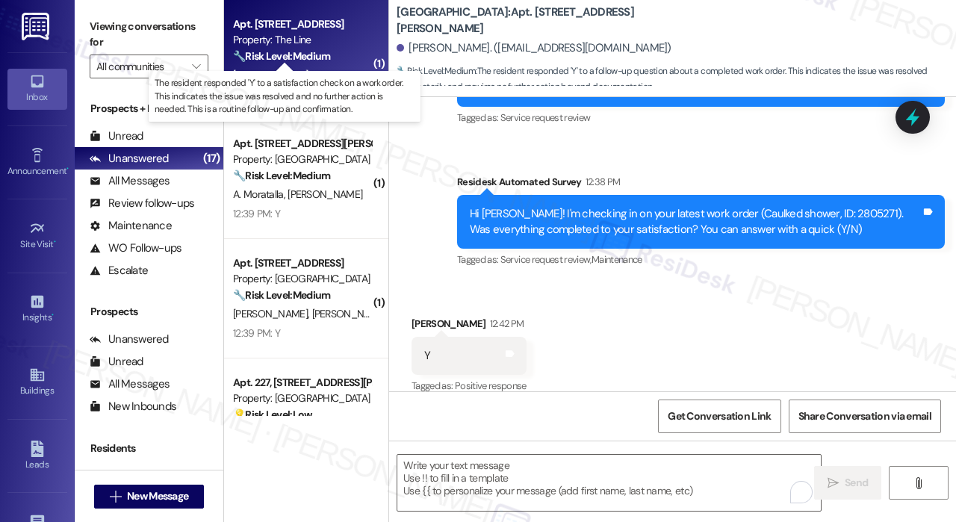
click at [326, 61] on strong "🔧 Risk Level: Medium" at bounding box center [281, 55] width 97 height 13
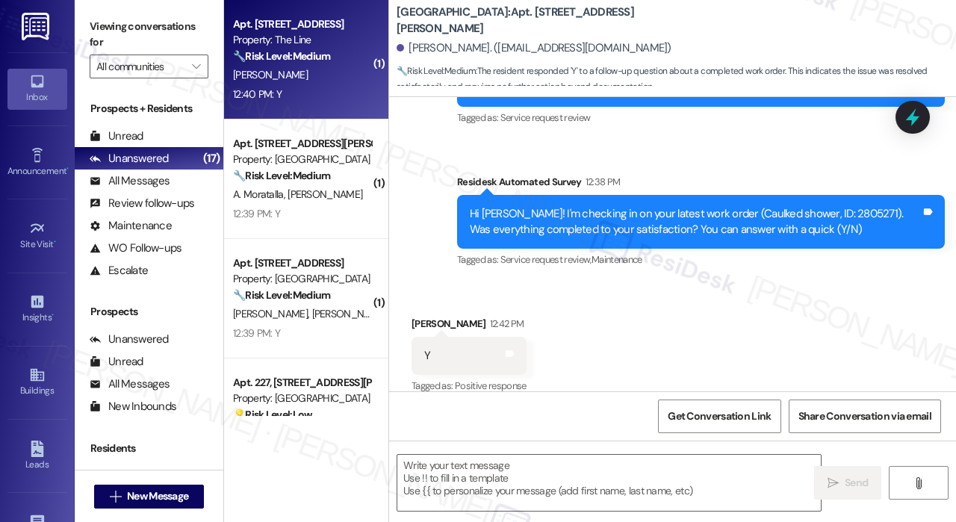
type textarea "Fetching suggested responses. Please feel free to read through the conversation…"
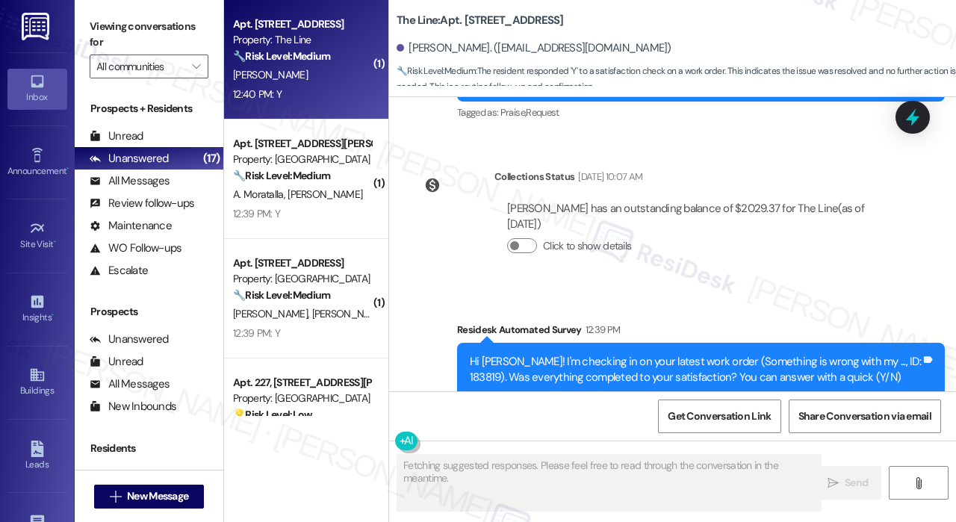
scroll to position [1698, 0]
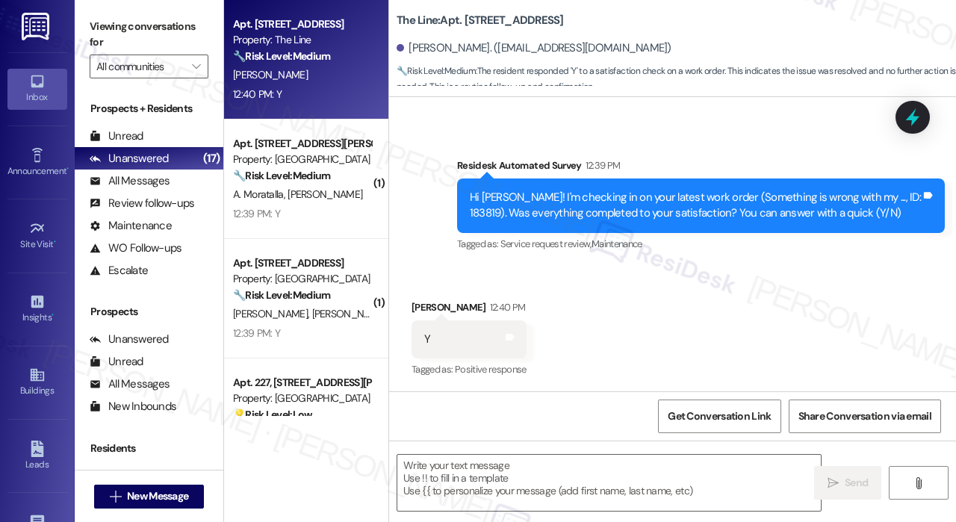
click at [672, 328] on div "Received via SMS [PERSON_NAME] 12:40 PM Y Tags and notes Tagged as: Positive re…" at bounding box center [672, 329] width 567 height 126
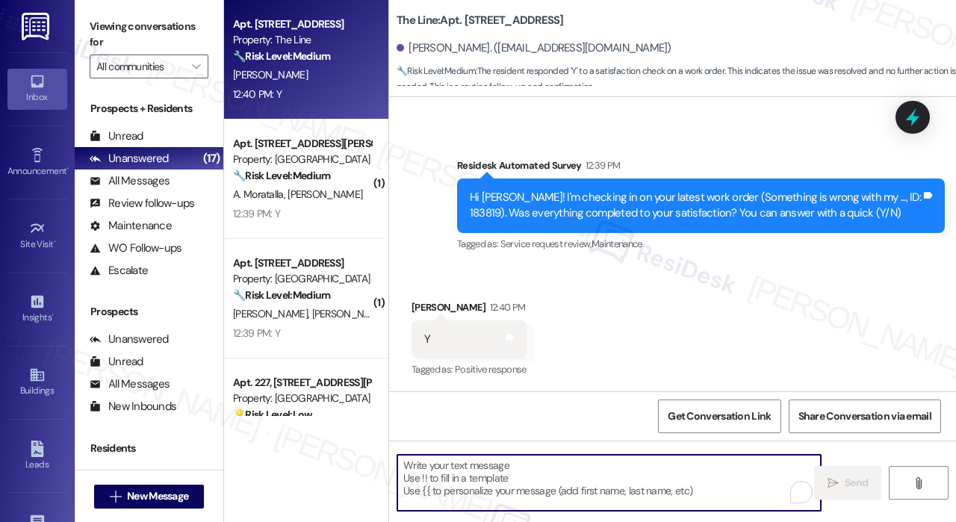
click at [585, 486] on textarea "To enrich screen reader interactions, please activate Accessibility in Grammarl…" at bounding box center [610, 483] width 424 height 56
paste textarea "That’s wonderful to hear! We’re so glad that you’re satisfied with the recent w…"
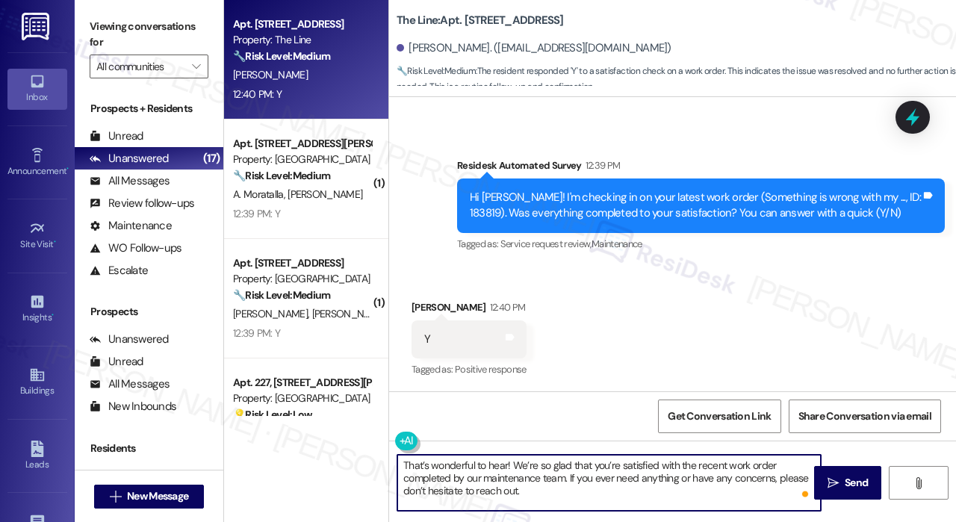
click at [505, 465] on textarea "That’s wonderful to hear! We’re so glad that you’re satisfied with the recent w…" at bounding box center [610, 483] width 424 height 56
type textarea "That’s wonderful to hear, [PERSON_NAME]! We’re so glad that you’re satisfied wi…"
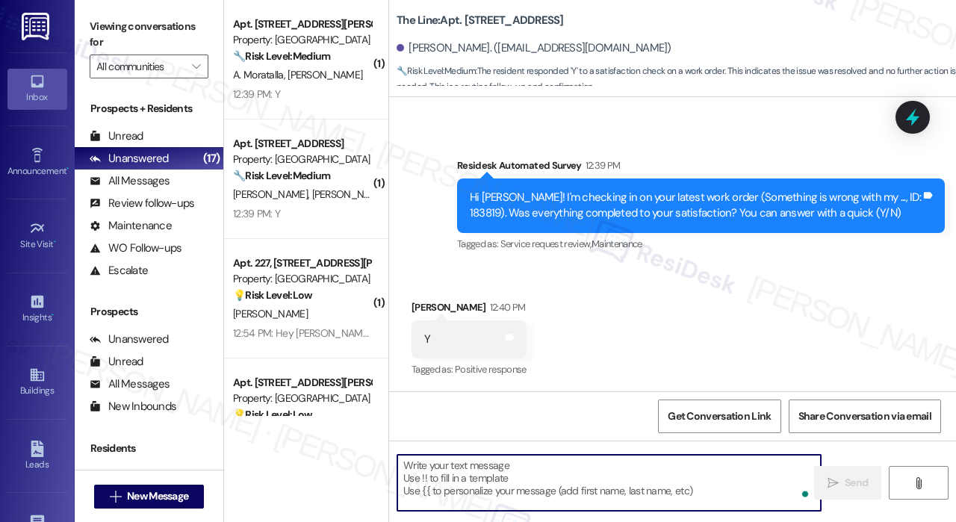
click at [348, 225] on div "Apt. [STREET_ADDRESS] Property: [GEOGRAPHIC_DATA] 🔧 Risk Level: Medium The resi…" at bounding box center [306, 180] width 164 height 120
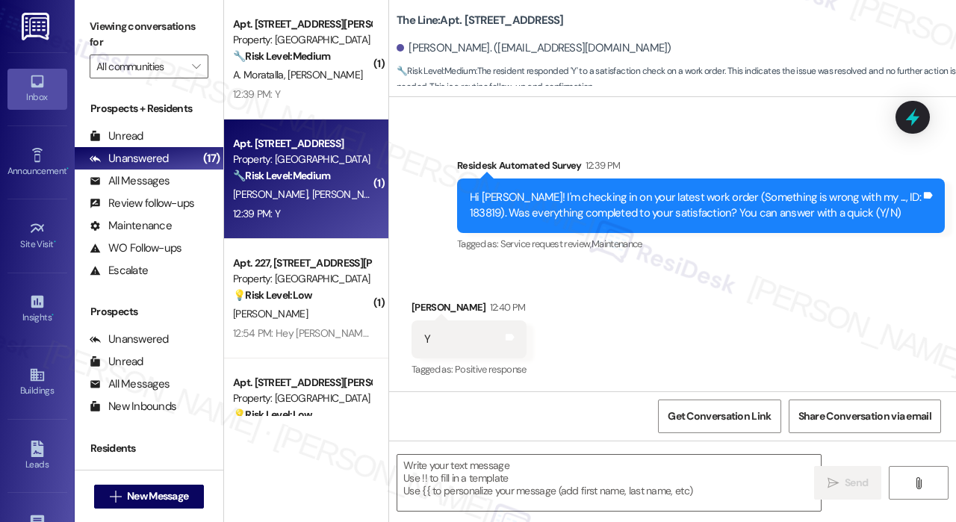
type textarea "Fetching suggested responses. Please feel free to read through the conversation…"
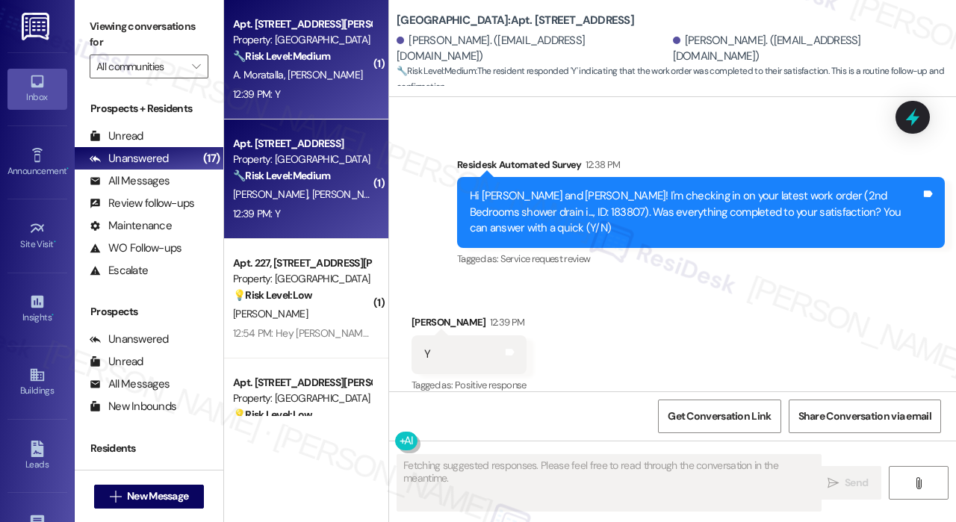
click at [341, 105] on div "Apt. 440, [STREET_ADDRESS][PERSON_NAME] Property: Terrazzo Durham 🔧 Risk Level:…" at bounding box center [306, 60] width 164 height 120
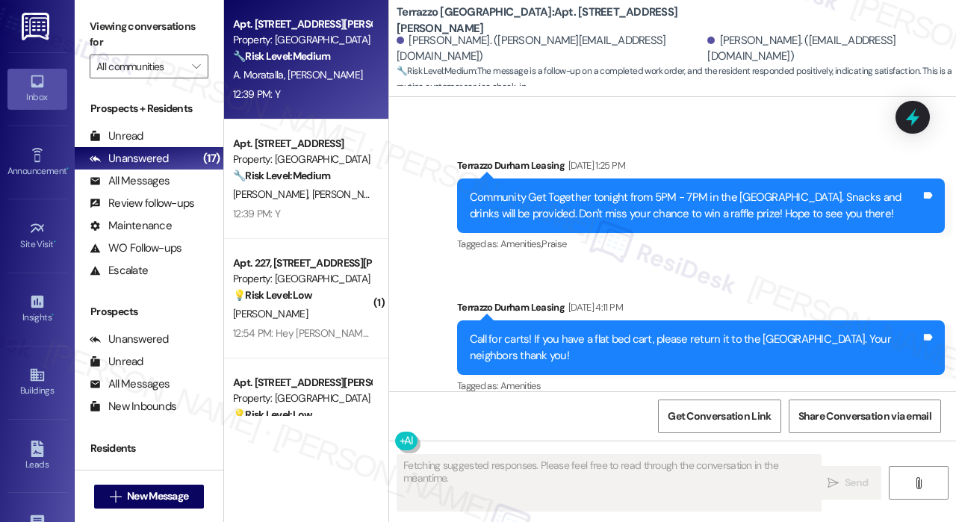
scroll to position [3146, 0]
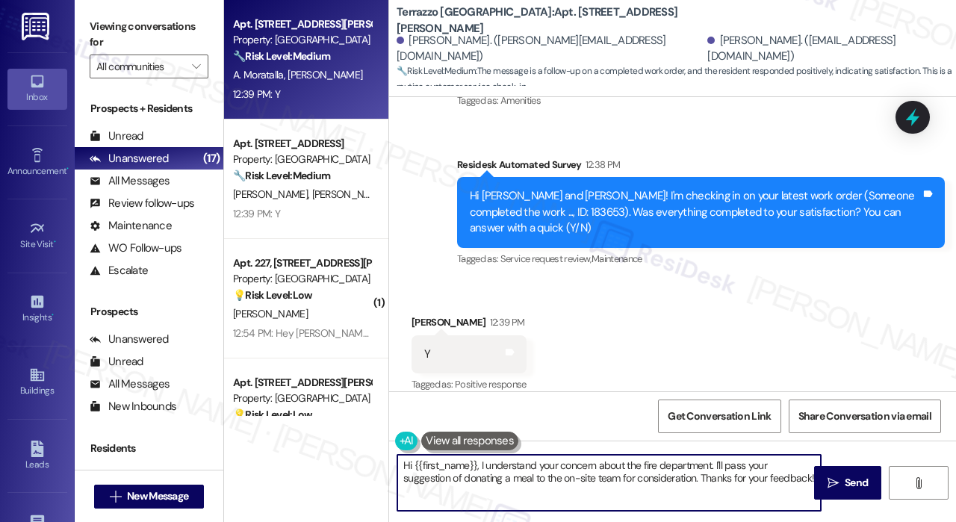
click at [628, 481] on textarea "Hi {{first_name}}, I understand your concern about the fire department. I'll pa…" at bounding box center [610, 483] width 424 height 56
click at [640, 477] on textarea "Hi {{first_name}}, I understand your concern about the fire department. I'll pa…" at bounding box center [610, 483] width 424 height 56
paste textarea "That’s wonderful to hear! We’re so glad that you’re satisfied with the recent w…"
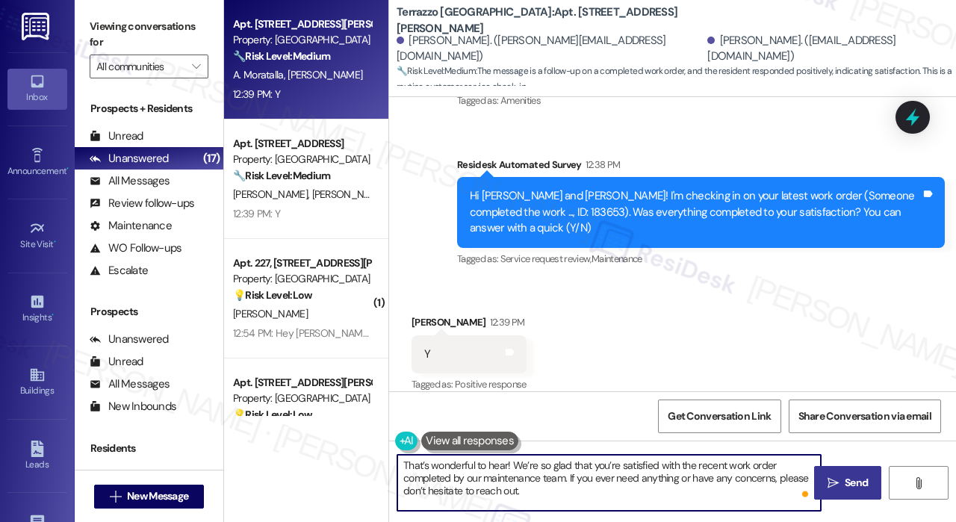
type textarea "That’s wonderful to hear! We’re so glad that you’re satisfied with the recent w…"
click at [858, 475] on span "Send" at bounding box center [856, 483] width 23 height 16
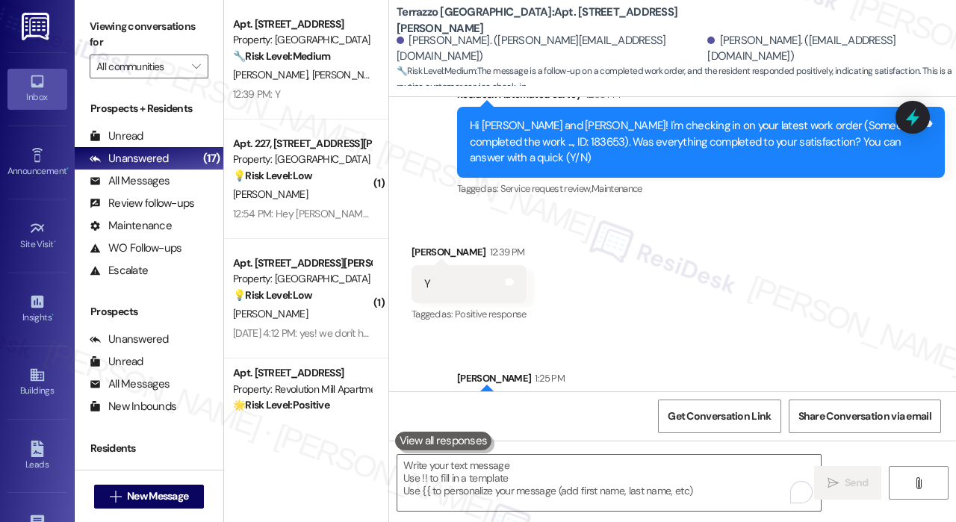
scroll to position [3282, 0]
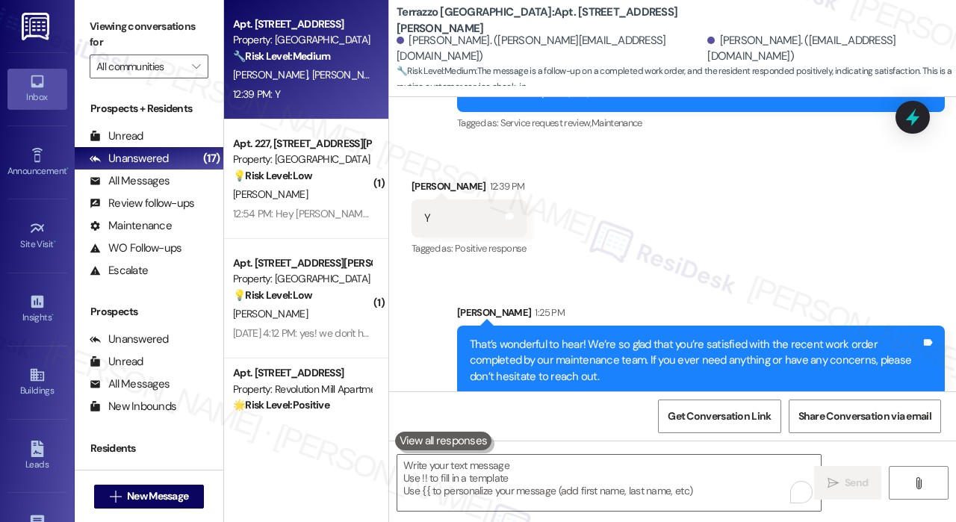
click at [312, 77] on span "[PERSON_NAME]" at bounding box center [349, 74] width 75 height 13
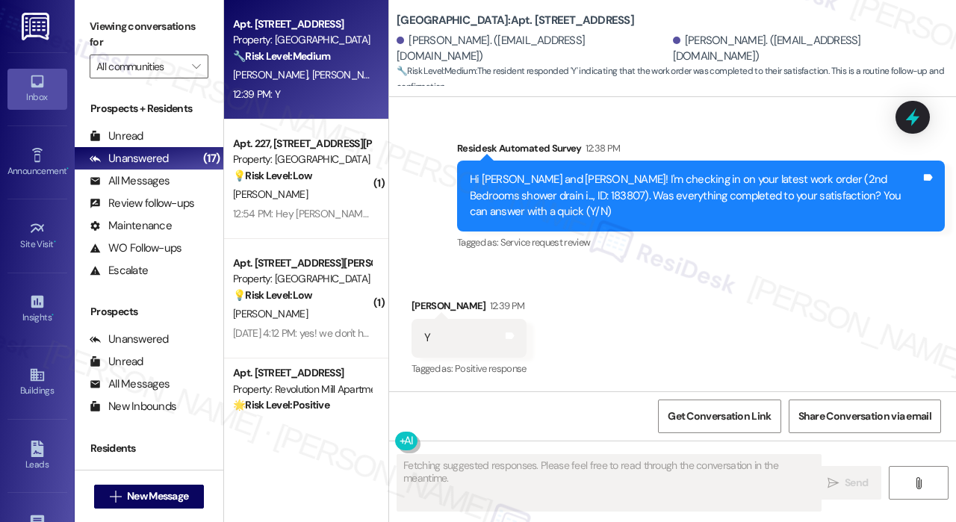
scroll to position [859, 0]
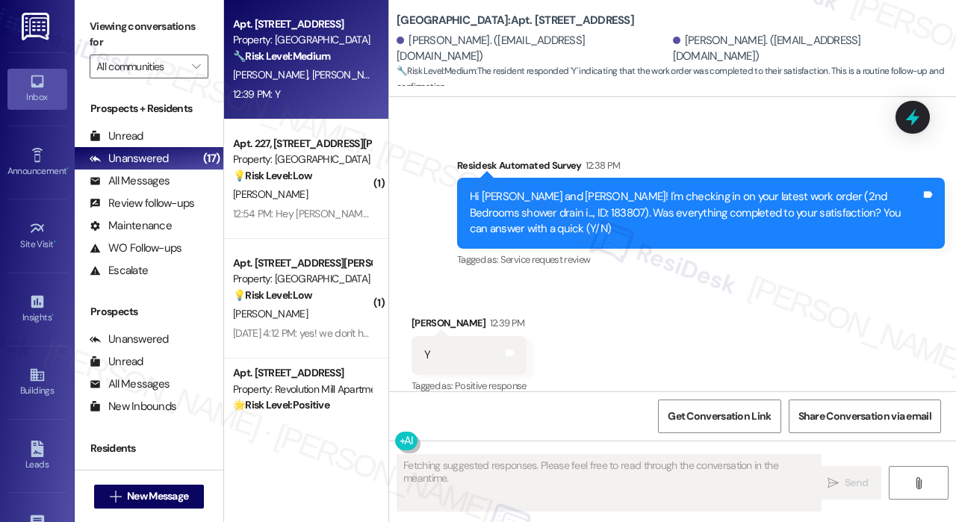
click at [675, 289] on div "Received via SMS [PERSON_NAME] 12:39 PM Y Tags and notes Tagged as: Positive re…" at bounding box center [672, 345] width 567 height 126
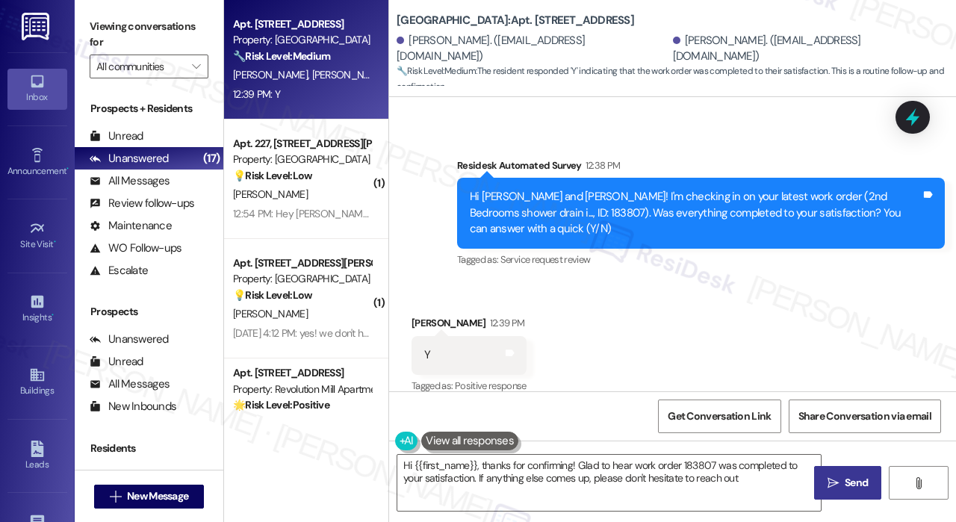
type textarea "Hi {{first_name}}, thanks for confirming! Glad to hear work order 183807 was co…"
click at [561, 469] on textarea "Hi {{first_name}}, thanks for confirming! Glad to hear work order 183807 was co…" at bounding box center [610, 483] width 424 height 56
click at [829, 484] on icon "" at bounding box center [833, 483] width 11 height 12
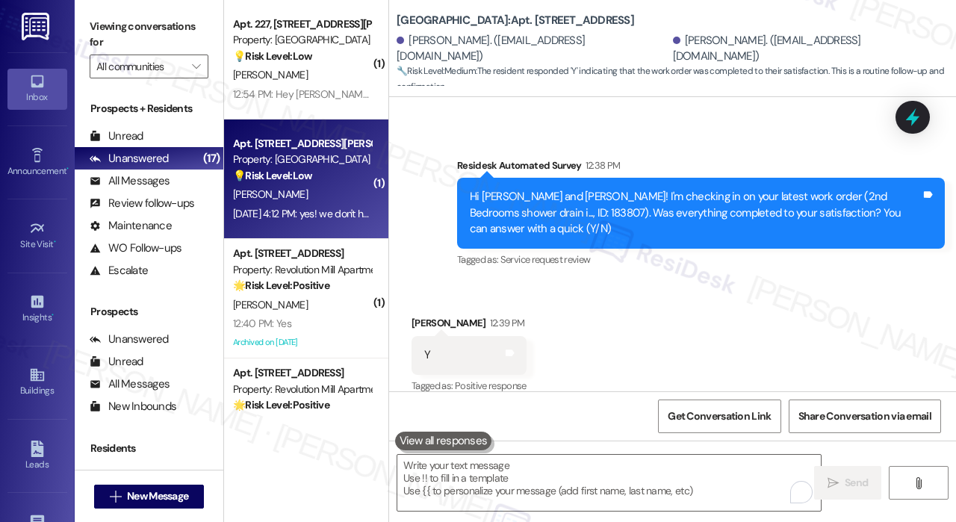
click at [304, 194] on div "[PERSON_NAME]" at bounding box center [302, 194] width 141 height 19
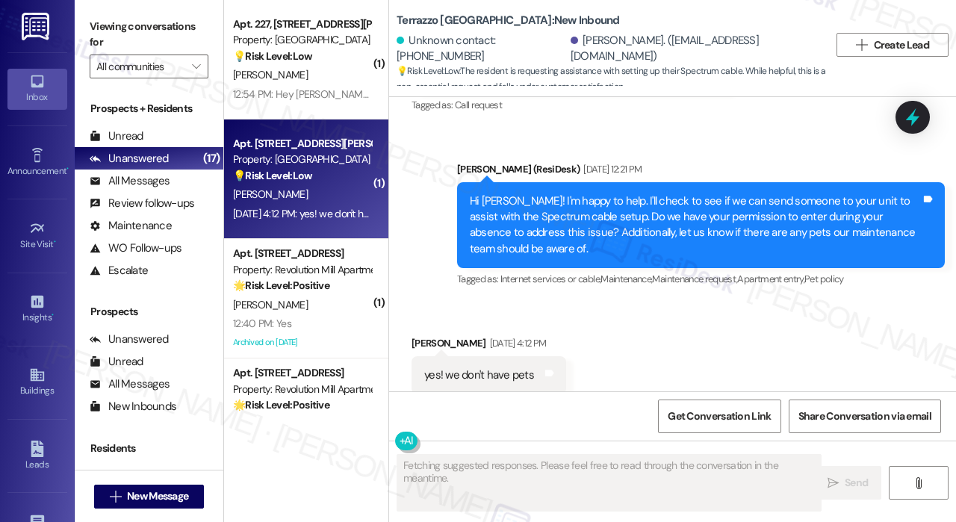
scroll to position [1887, 0]
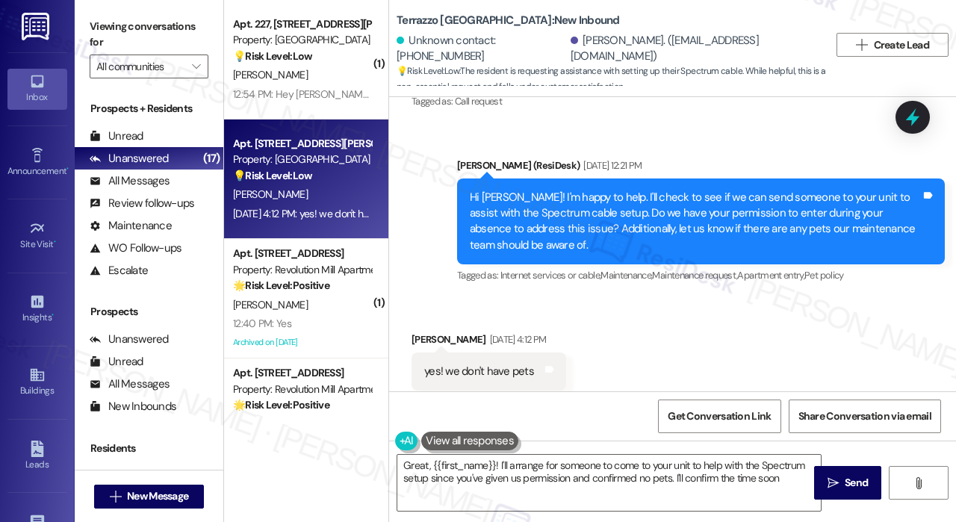
type textarea "Great, {{first_name}}! I'll arrange for someone to come to your unit to help wi…"
click at [714, 334] on div "Received via SMS [PERSON_NAME] [DATE] 4:12 PM yes! we don't have pets Tags and …" at bounding box center [672, 361] width 567 height 126
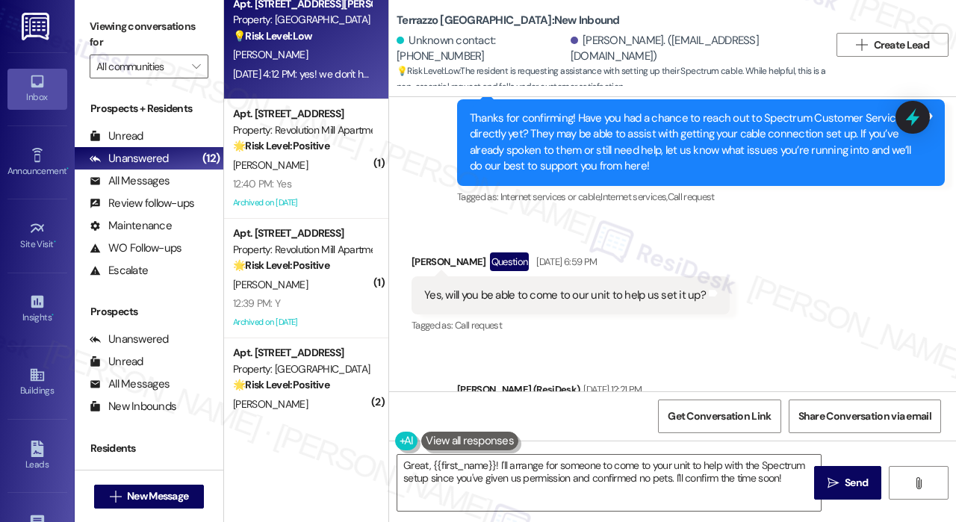
scroll to position [149, 0]
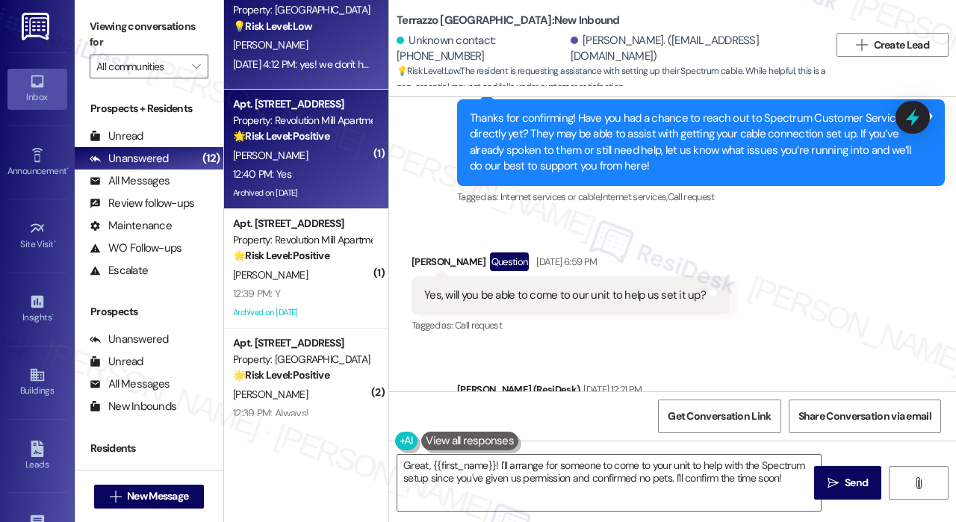
click at [294, 170] on div "12:40 PM: Yes 12:40 PM: Yes" at bounding box center [302, 174] width 141 height 19
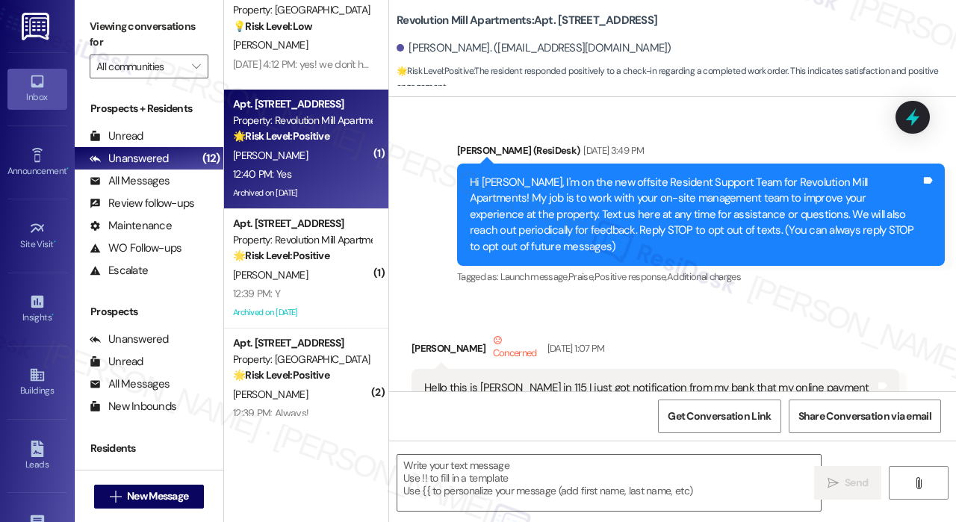
type textarea "Fetching suggested responses. Please feel free to read through the conversation…"
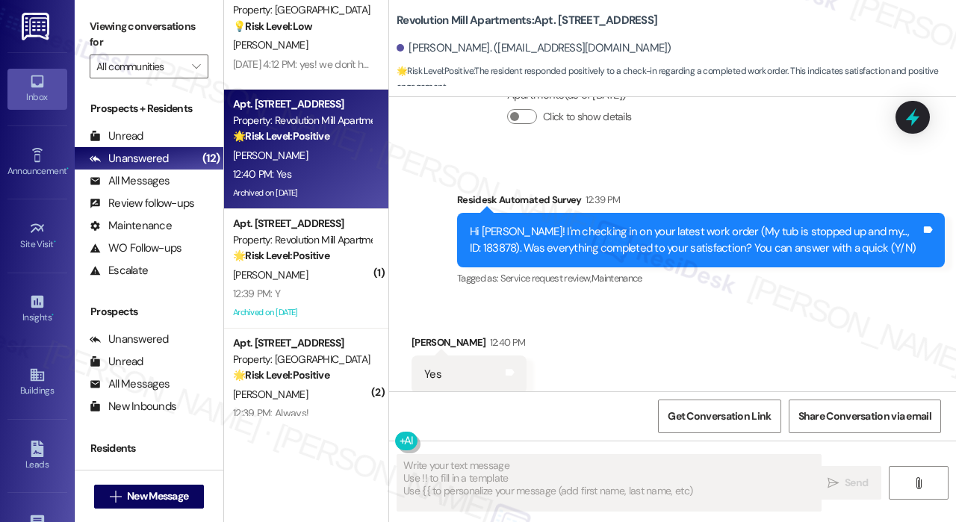
scroll to position [9381, 0]
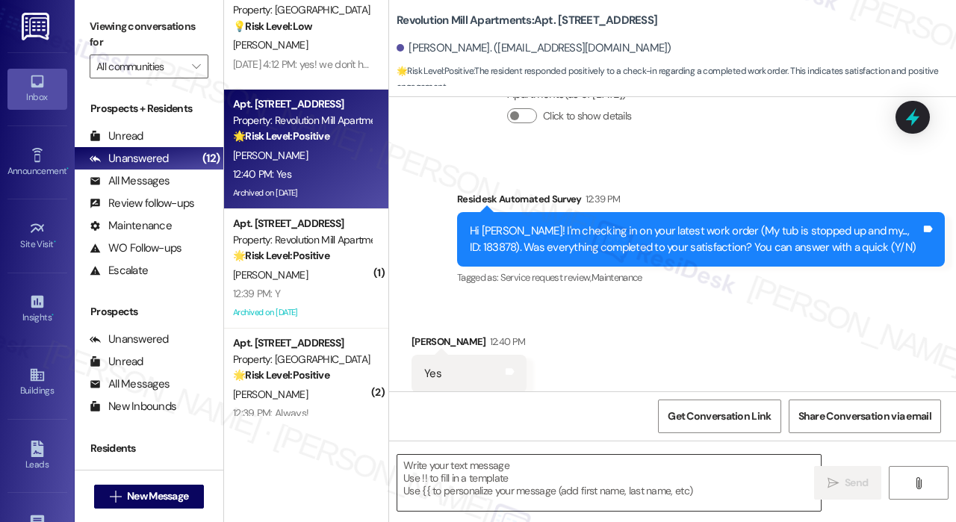
click at [471, 475] on textarea at bounding box center [610, 483] width 424 height 56
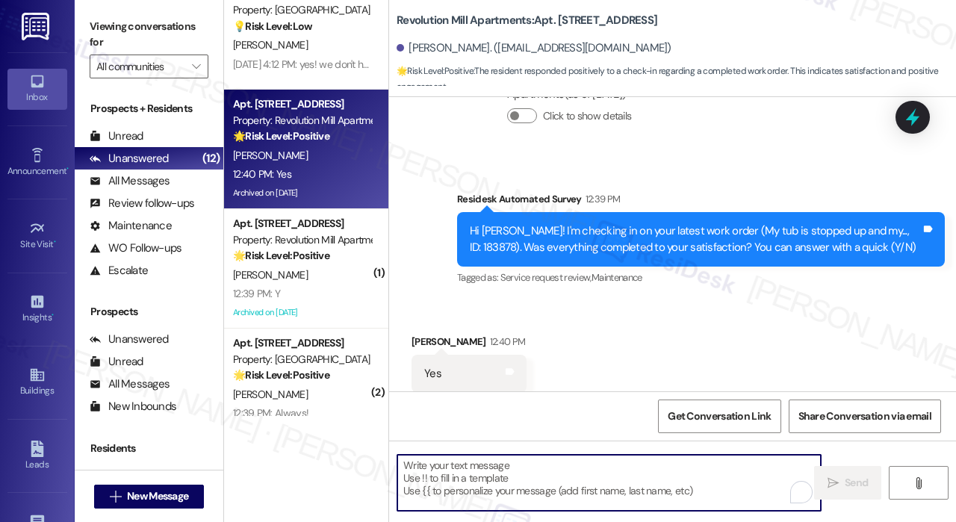
paste textarea "That’s wonderful to hear! We’re so glad that you’re satisfied with the recent w…"
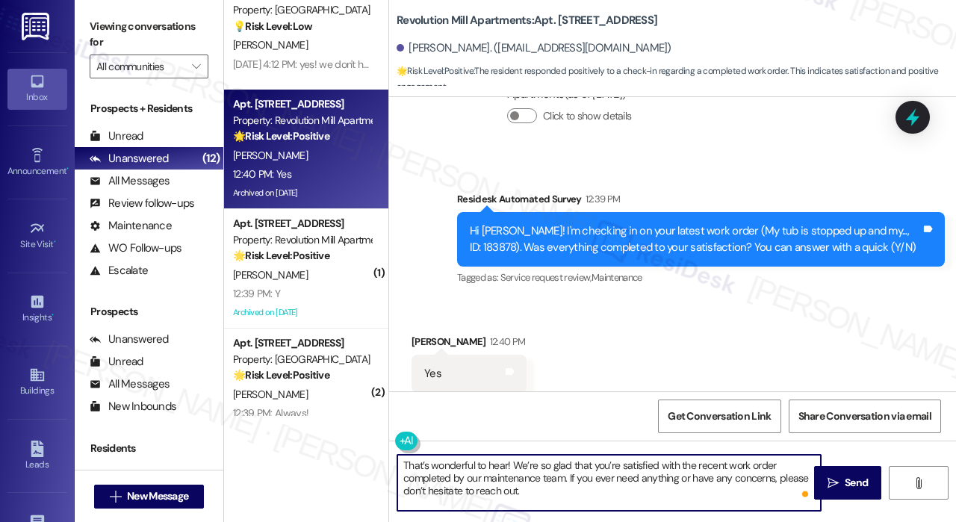
click at [508, 466] on textarea "That’s wonderful to hear! We’re so glad that you’re satisfied with the recent w…" at bounding box center [610, 483] width 424 height 56
type textarea "That’s wonderful to hear, [PERSON_NAME]! We’re so glad that you’re satisfied wi…"
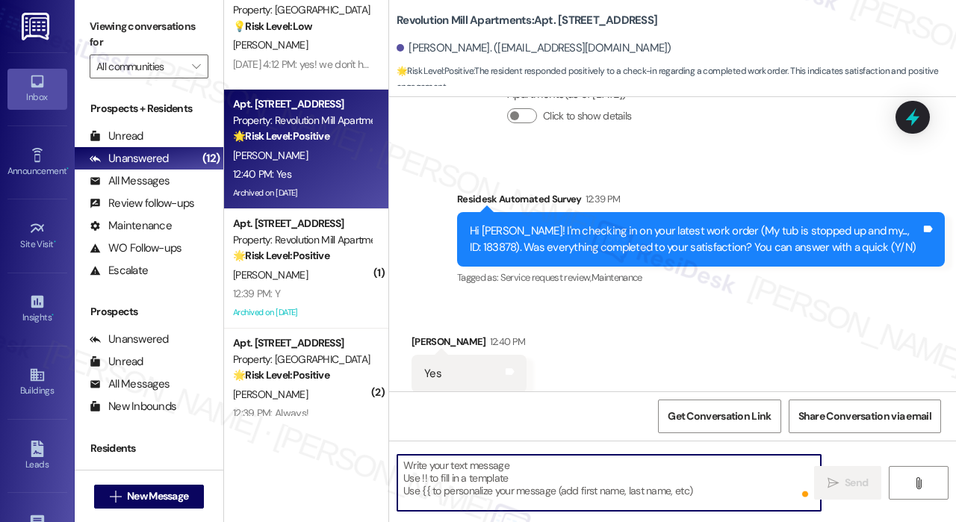
scroll to position [9380, 0]
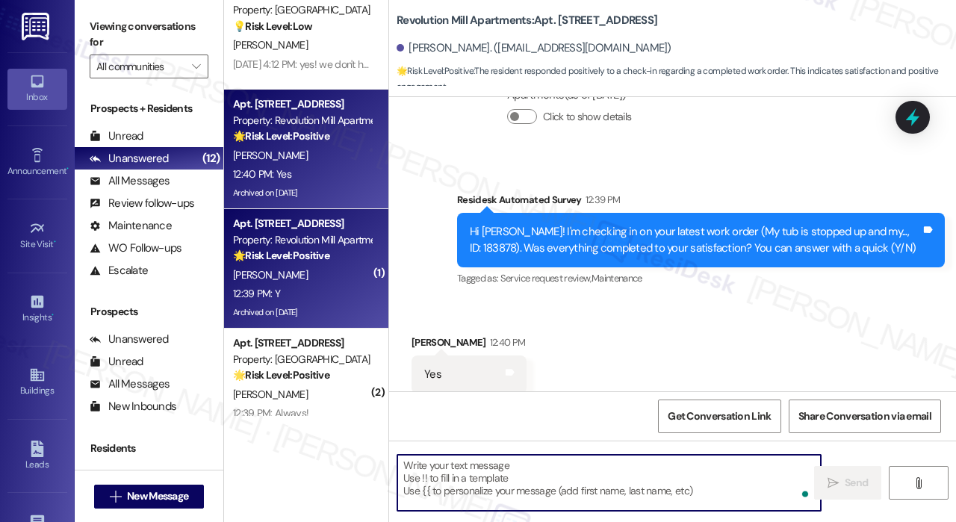
click at [329, 278] on div "[PERSON_NAME]" at bounding box center [302, 275] width 141 height 19
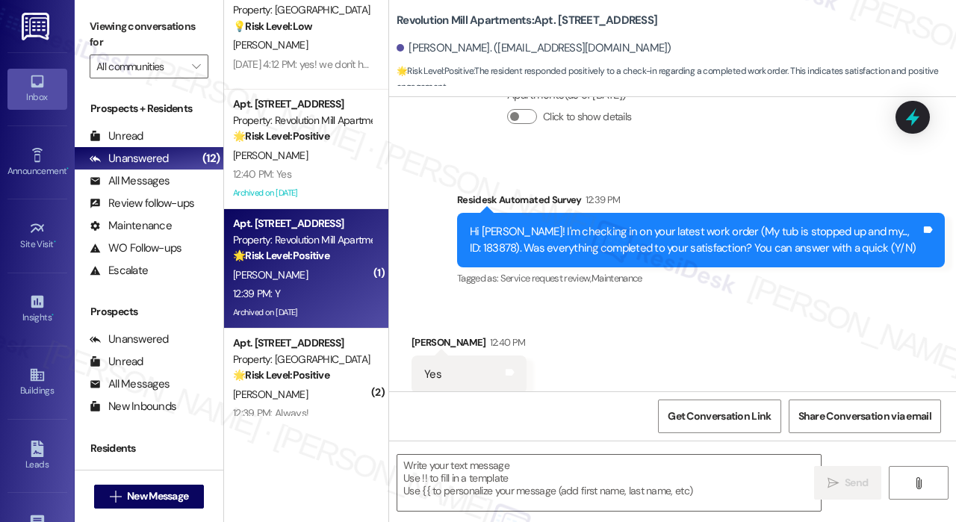
type textarea "Fetching suggested responses. Please feel free to read through the conversation…"
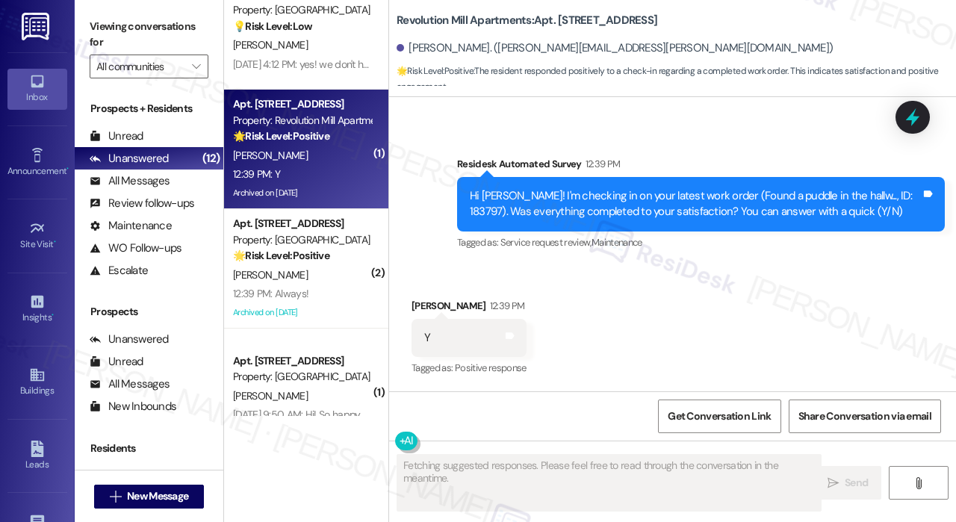
scroll to position [4255, 0]
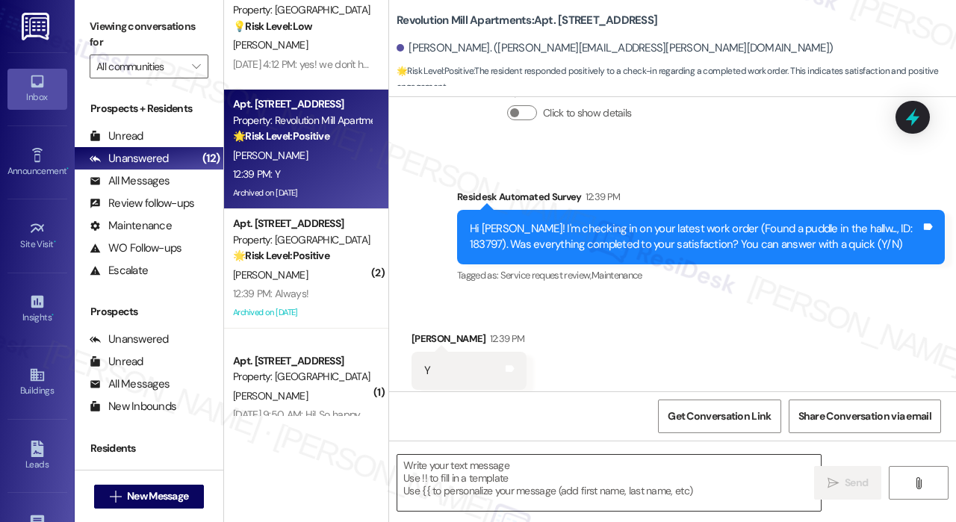
click at [552, 470] on textarea at bounding box center [610, 483] width 424 height 56
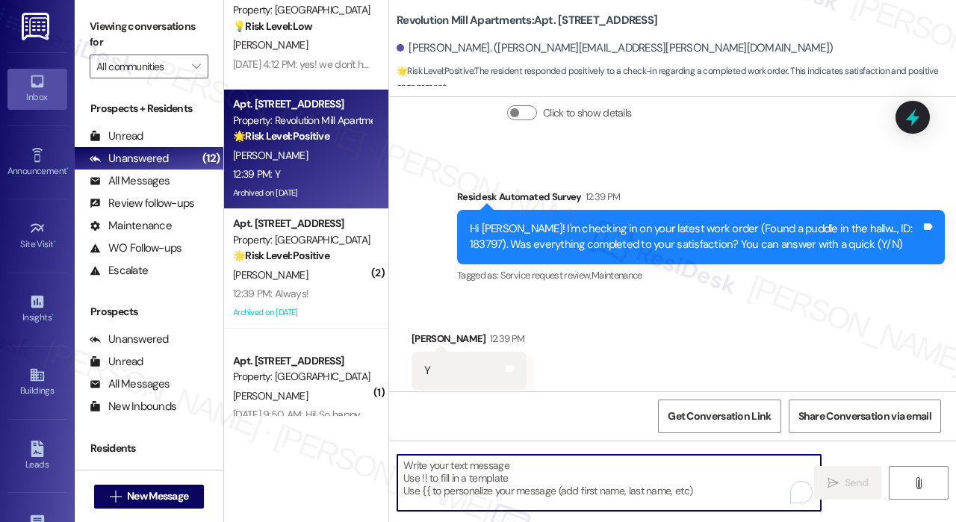
click at [559, 474] on textarea "To enrich screen reader interactions, please activate Accessibility in Grammarl…" at bounding box center [610, 483] width 424 height 56
paste textarea "That’s wonderful to hear! We’re so glad that you’re satisfied with the recent w…"
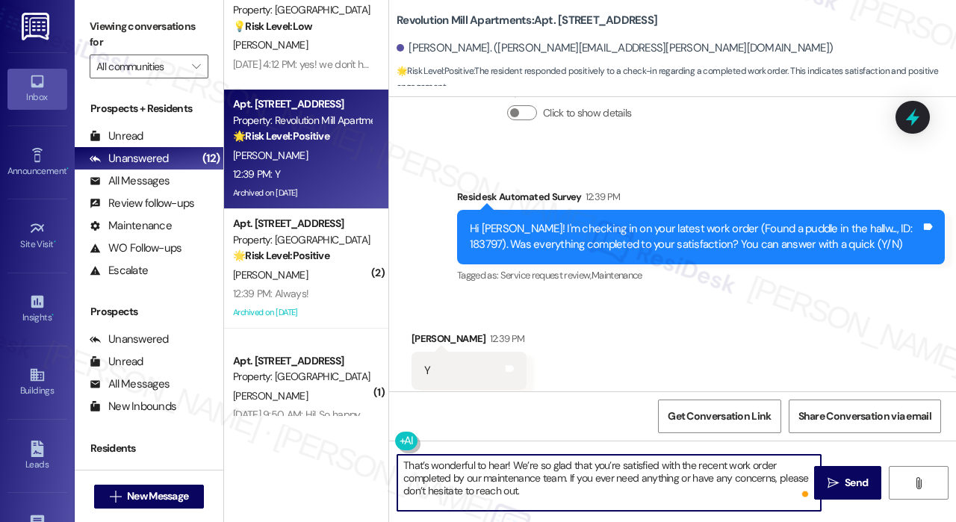
click at [508, 461] on textarea "That’s wonderful to hear! We’re so glad that you’re satisfied with the recent w…" at bounding box center [610, 483] width 424 height 56
type textarea "That’s wonderful to hear!, [PERSON_NAME] We’re so glad that you’re satisfied wi…"
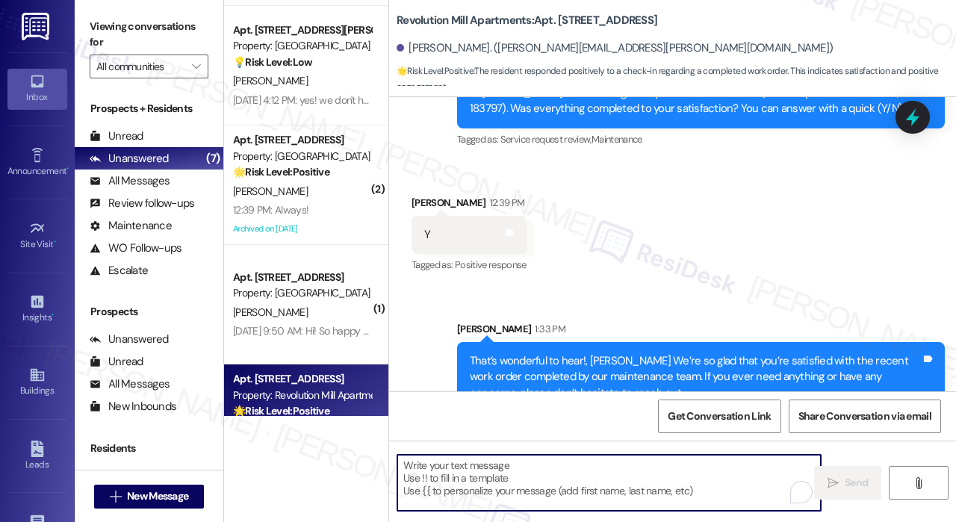
scroll to position [0, 0]
